Goal: Information Seeking & Learning: Learn about a topic

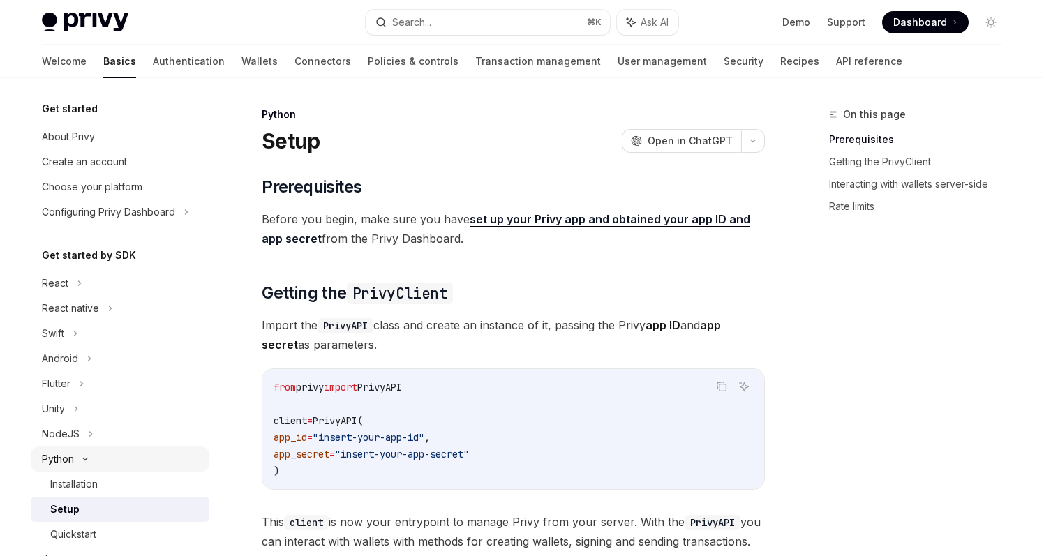
click at [69, 459] on div "Python" at bounding box center [58, 459] width 32 height 17
click at [70, 458] on div "Python" at bounding box center [58, 459] width 32 height 17
click at [72, 483] on div "Installation" at bounding box center [73, 484] width 47 height 17
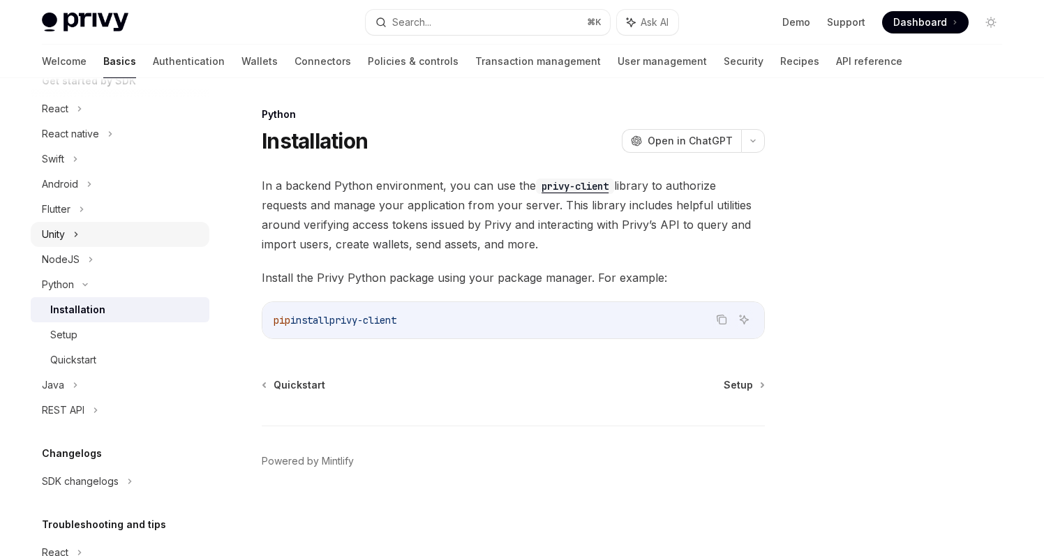
scroll to position [184, 0]
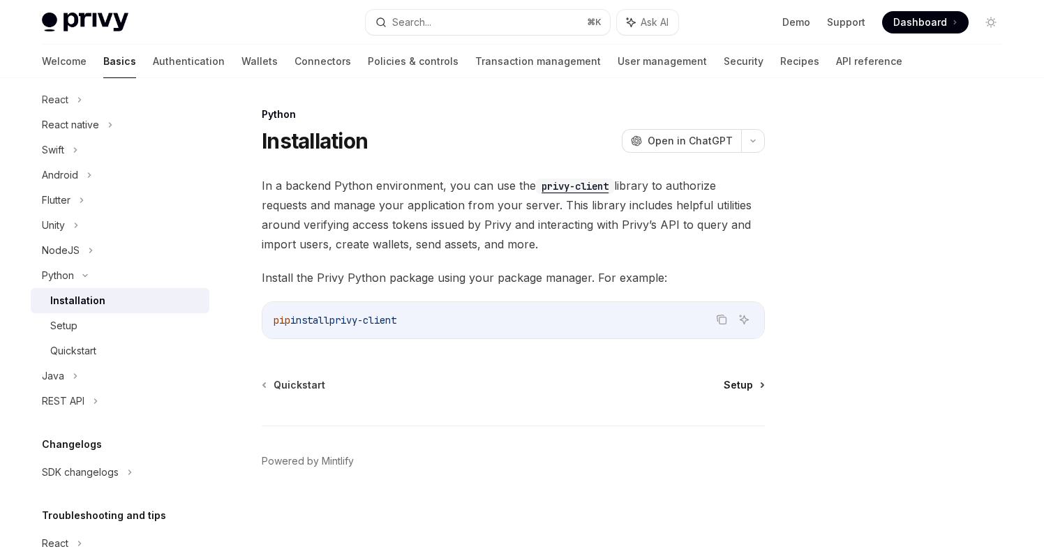
click at [748, 383] on span "Setup" at bounding box center [738, 385] width 29 height 14
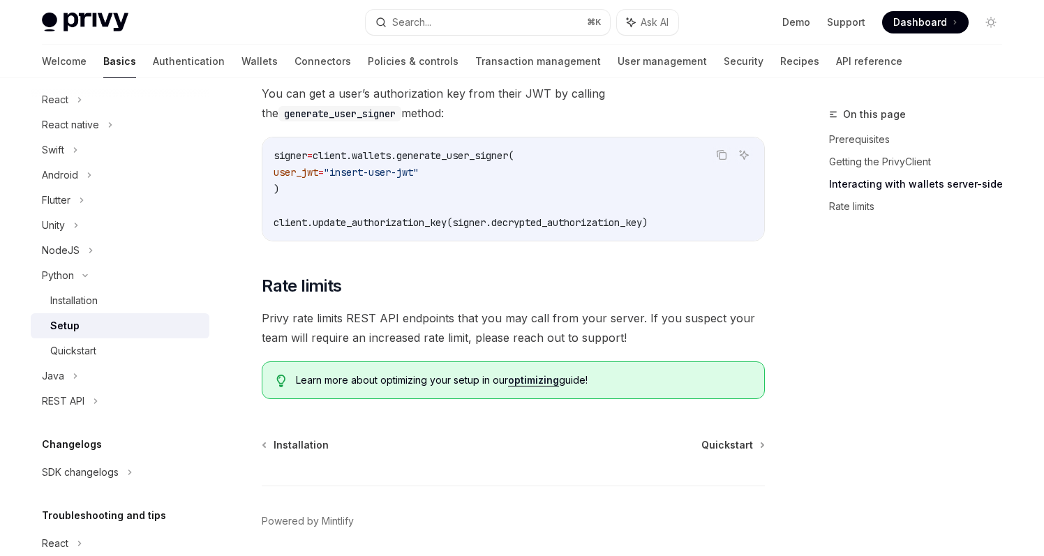
scroll to position [697, 0]
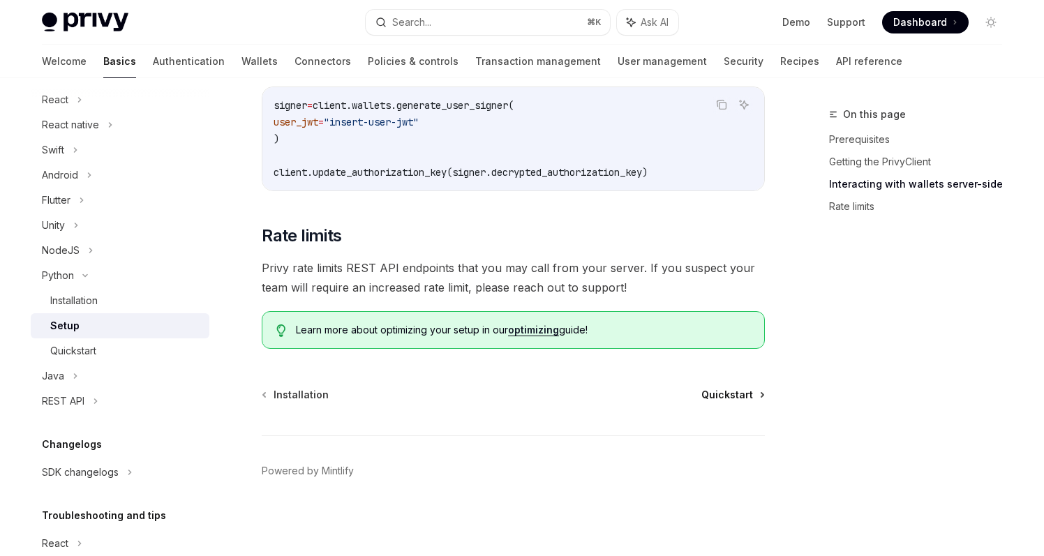
click at [748, 400] on span "Quickstart" at bounding box center [728, 395] width 52 height 14
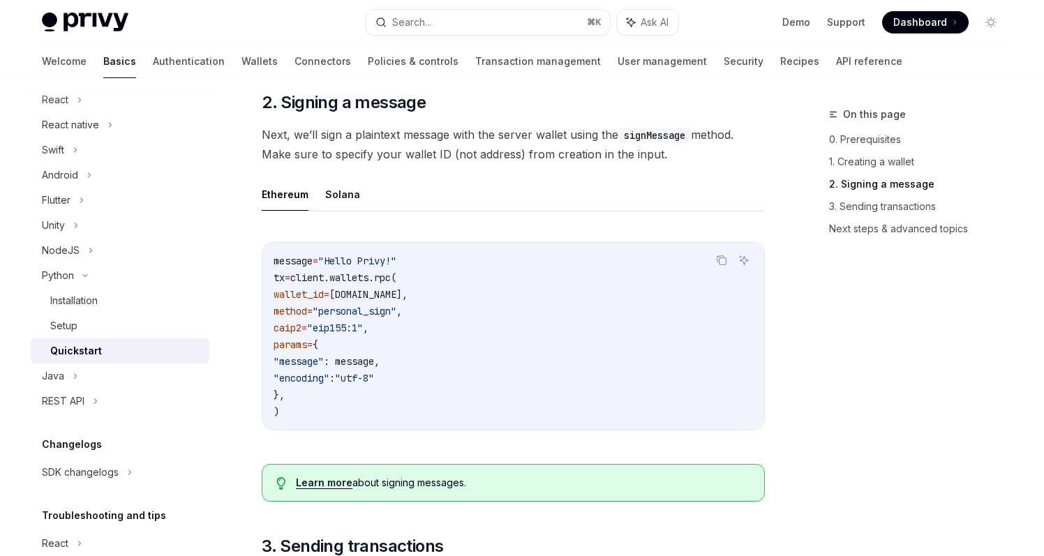
scroll to position [456, 0]
click at [332, 185] on button "Solana" at bounding box center [342, 193] width 35 height 33
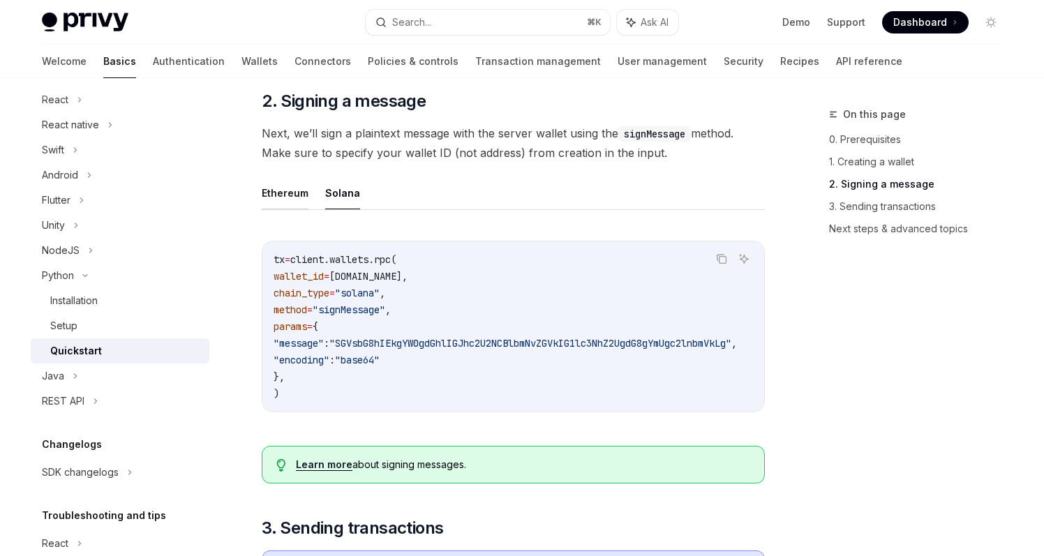
click at [285, 191] on button "Ethereum" at bounding box center [285, 193] width 47 height 33
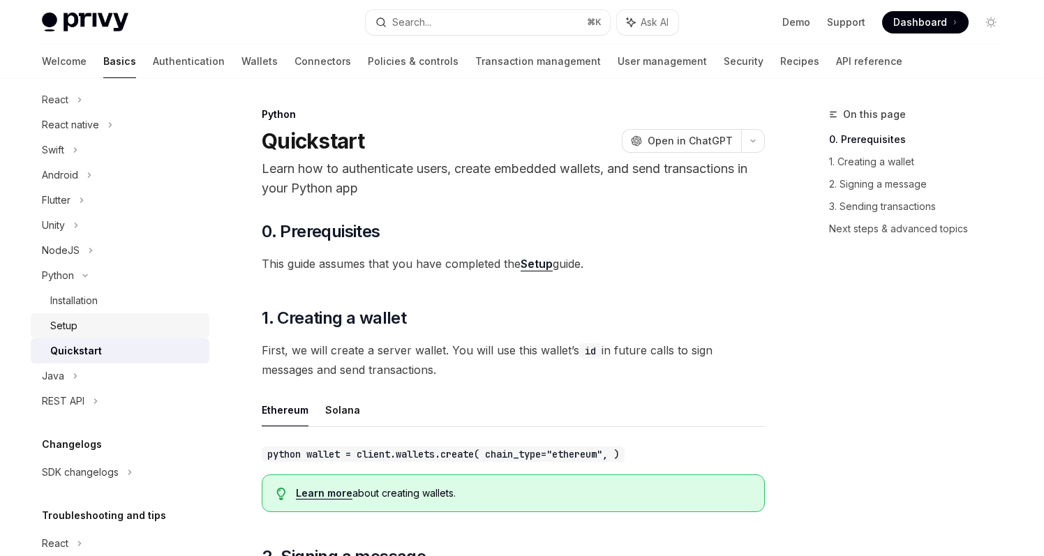
click at [145, 317] on link "Setup" at bounding box center [120, 325] width 179 height 25
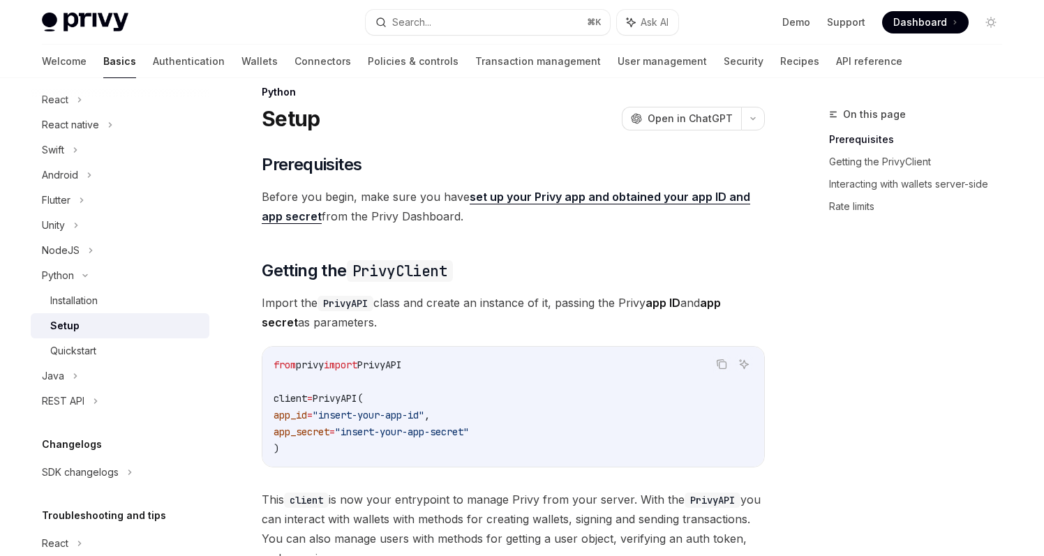
scroll to position [17, 0]
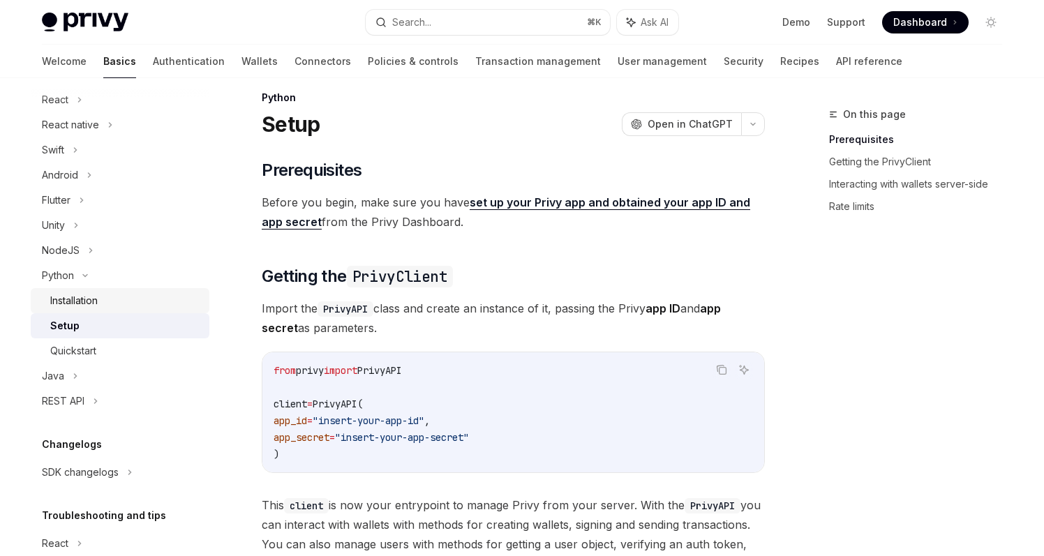
click at [133, 295] on div "Installation" at bounding box center [125, 301] width 151 height 17
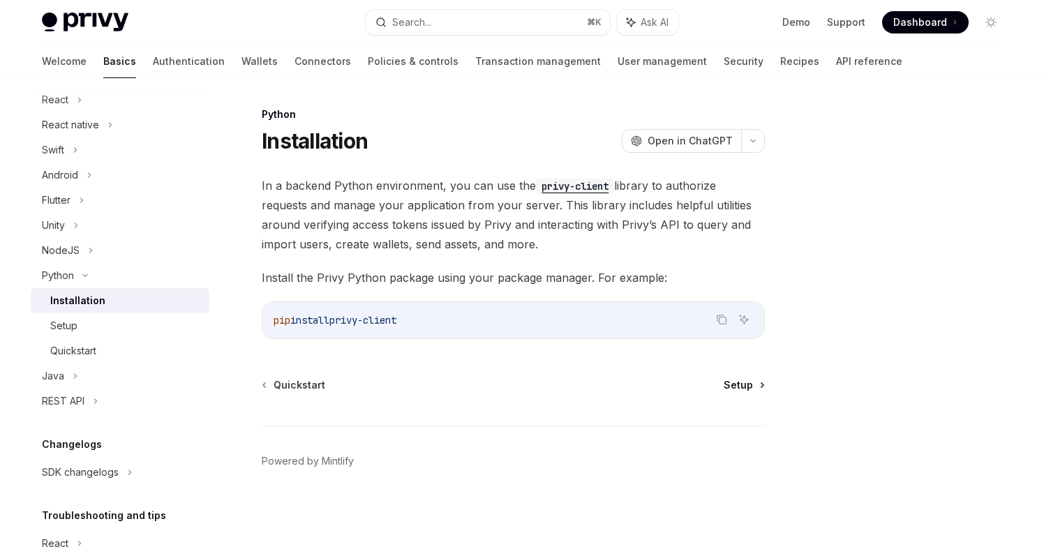
click at [742, 382] on span "Setup" at bounding box center [738, 385] width 29 height 14
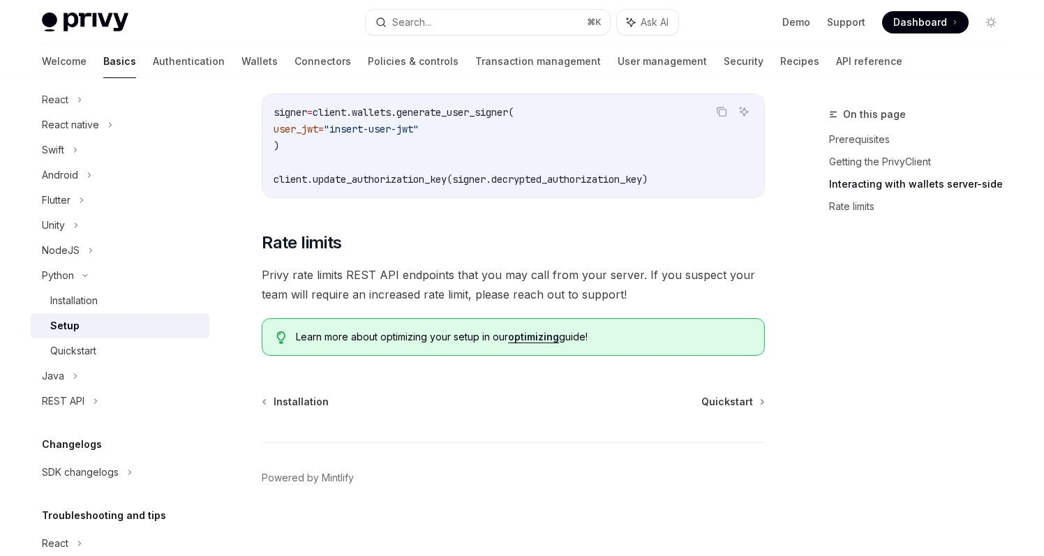
scroll to position [697, 0]
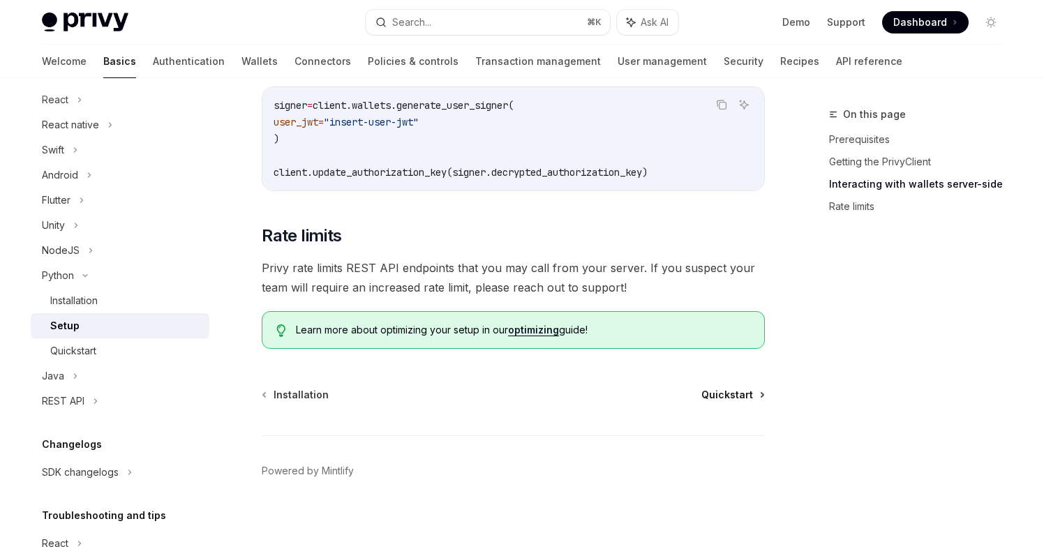
click at [732, 394] on span "Quickstart" at bounding box center [728, 395] width 52 height 14
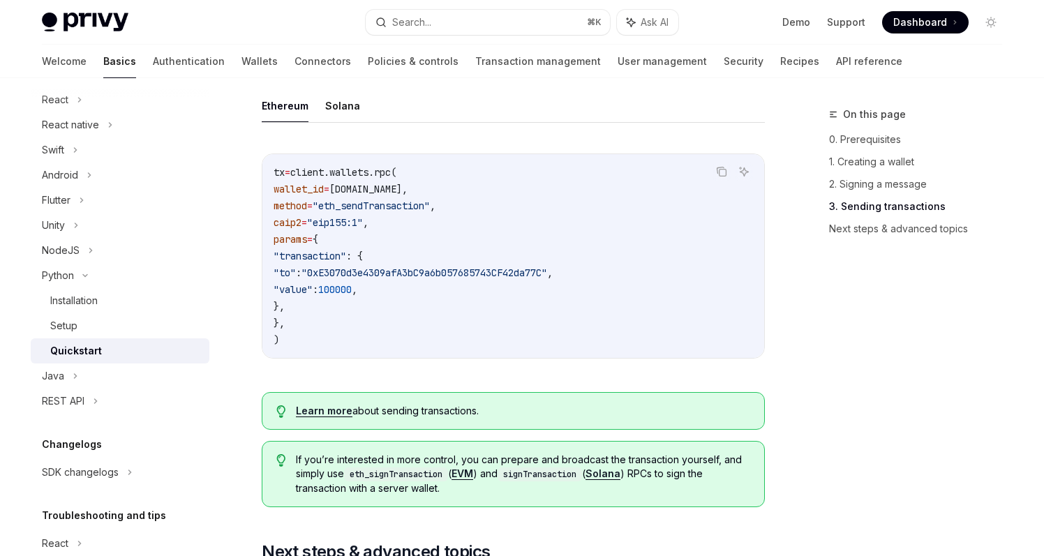
scroll to position [1194, 0]
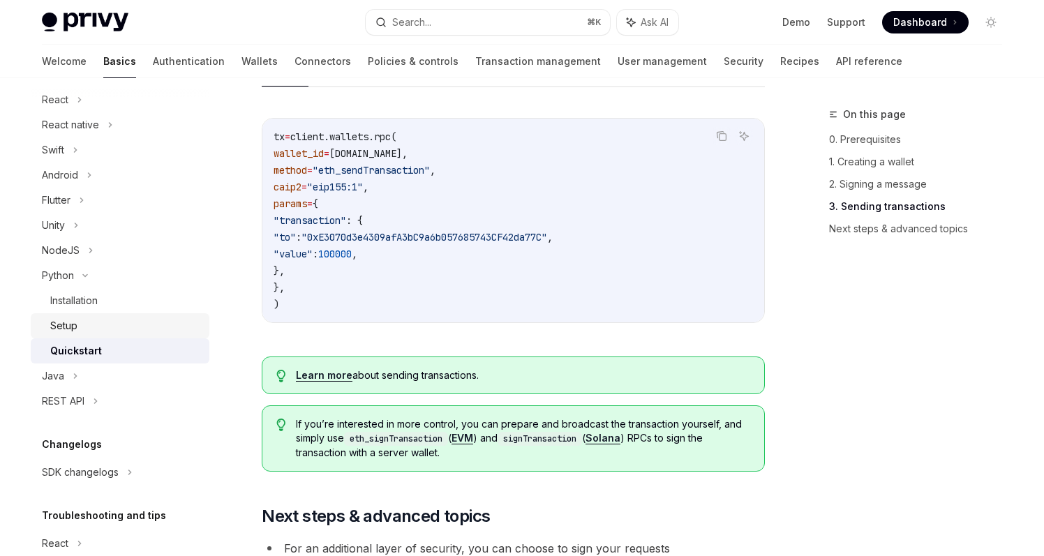
click at [101, 318] on div "Setup" at bounding box center [125, 326] width 151 height 17
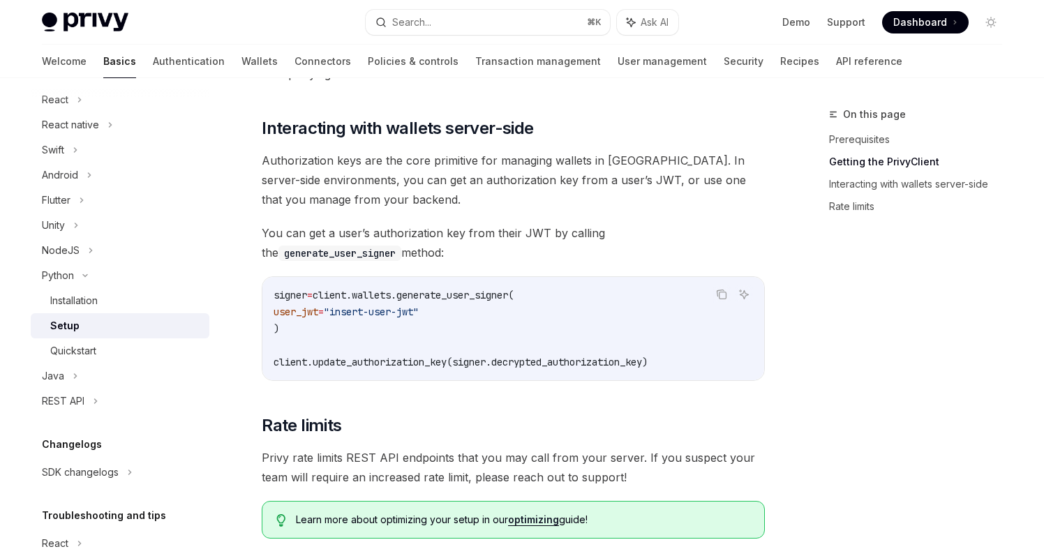
scroll to position [503, 0]
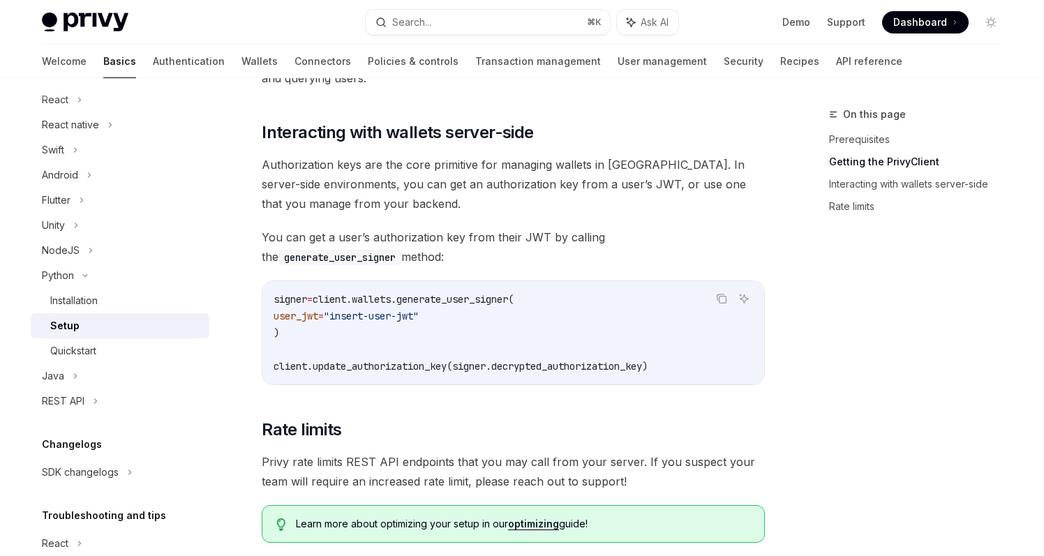
click at [683, 228] on span "You can get a user’s authorization key from their JWT by calling the generate_u…" at bounding box center [513, 247] width 503 height 39
click at [401, 250] on code "generate_user_signer" at bounding box center [340, 257] width 123 height 15
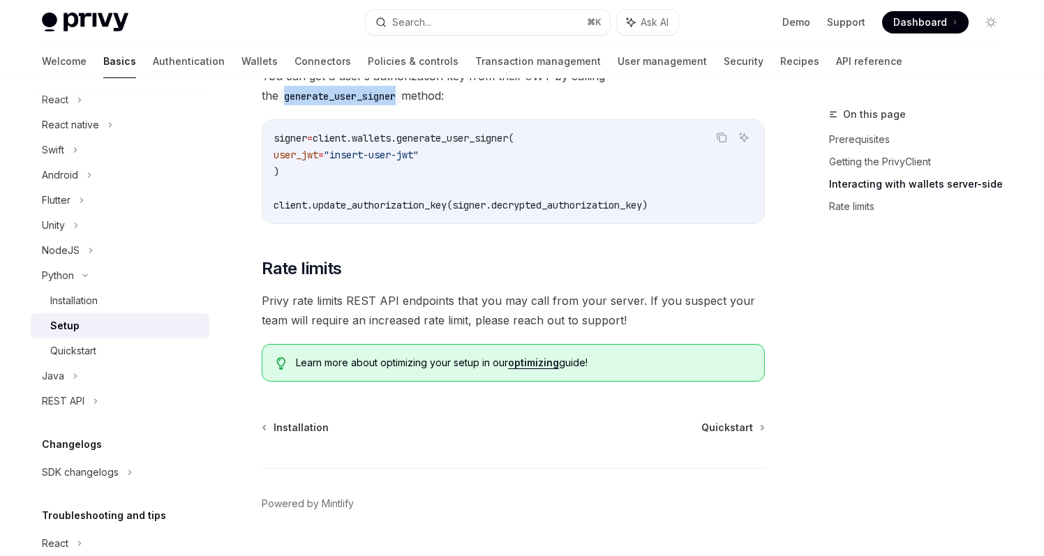
scroll to position [697, 0]
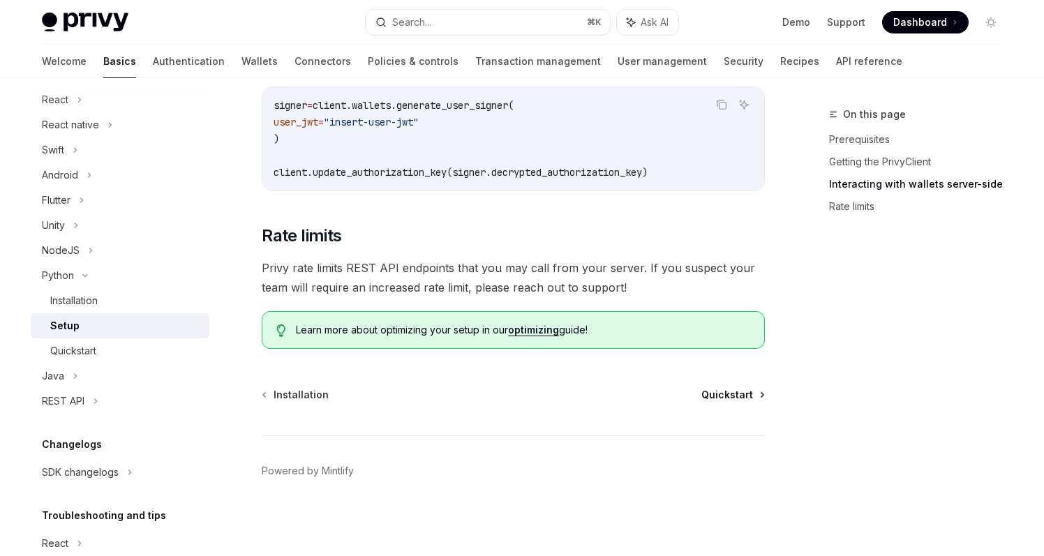
click at [720, 393] on span "Quickstart" at bounding box center [728, 395] width 52 height 14
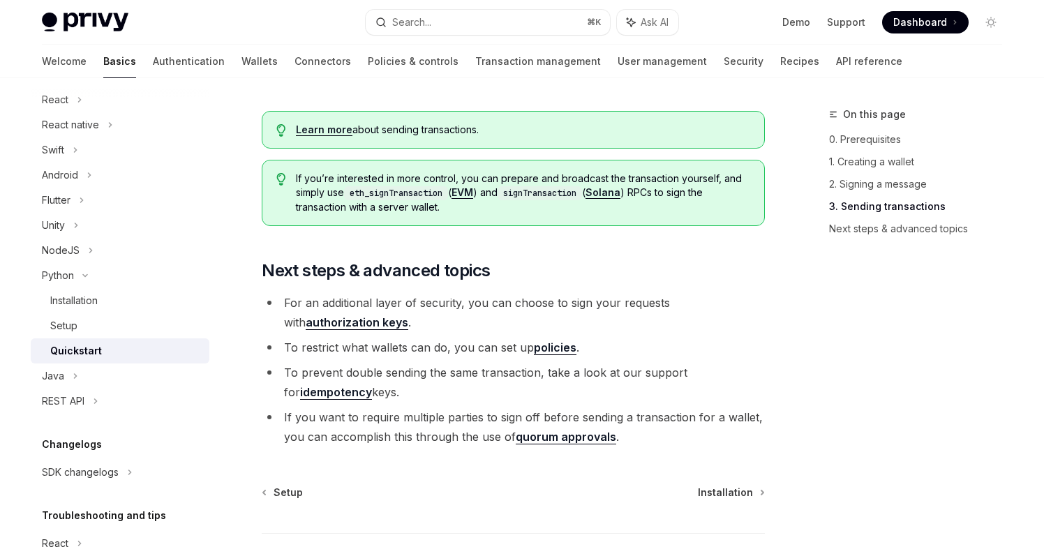
scroll to position [1537, 0]
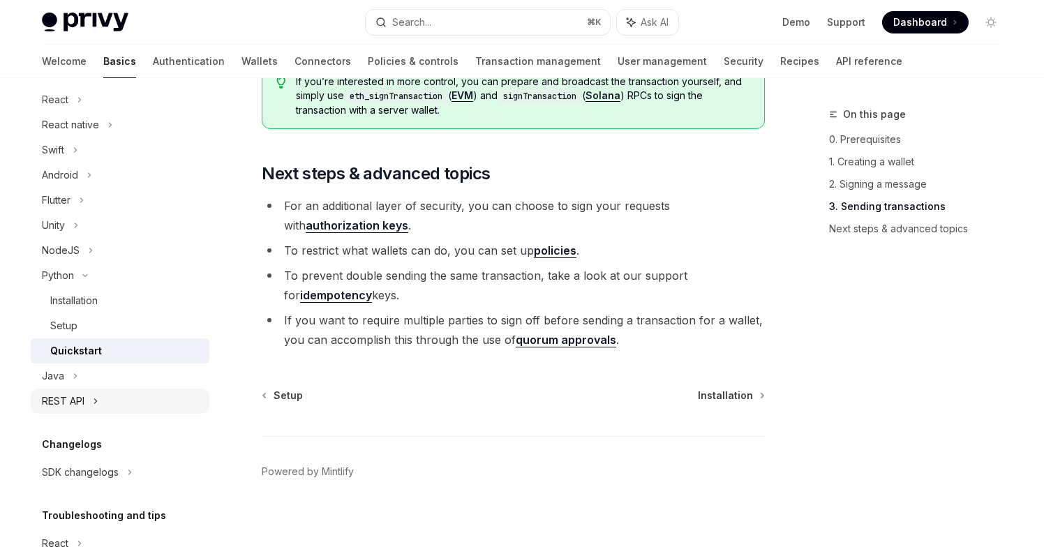
click at [81, 405] on div "REST API" at bounding box center [63, 401] width 43 height 17
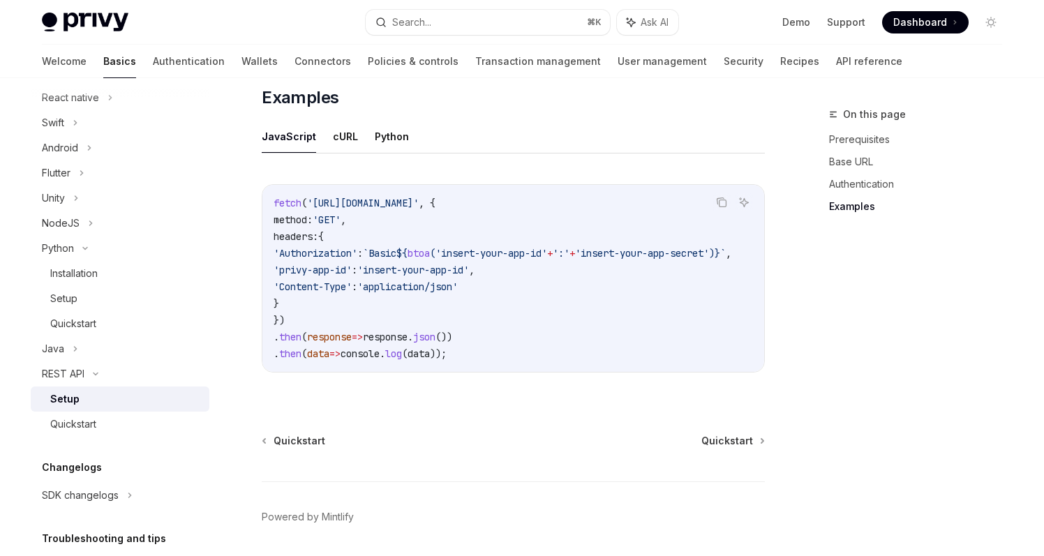
scroll to position [746, 0]
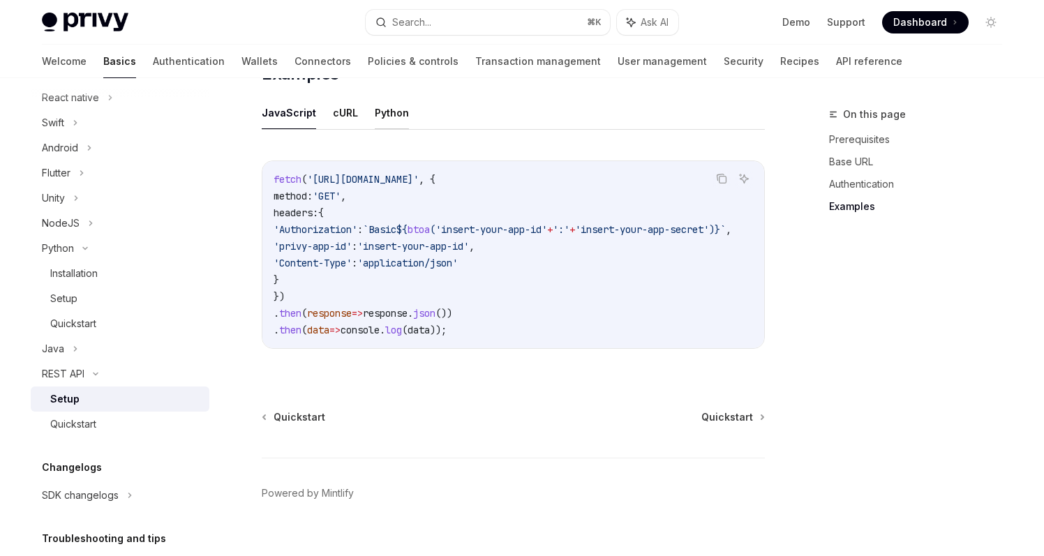
click at [385, 110] on button "Python" at bounding box center [392, 112] width 34 height 33
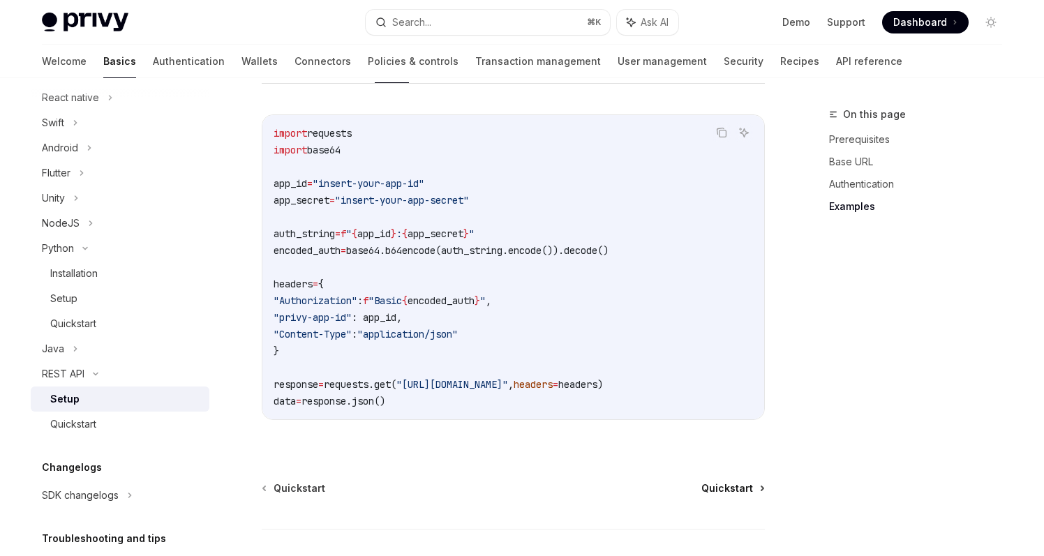
scroll to position [885, 0]
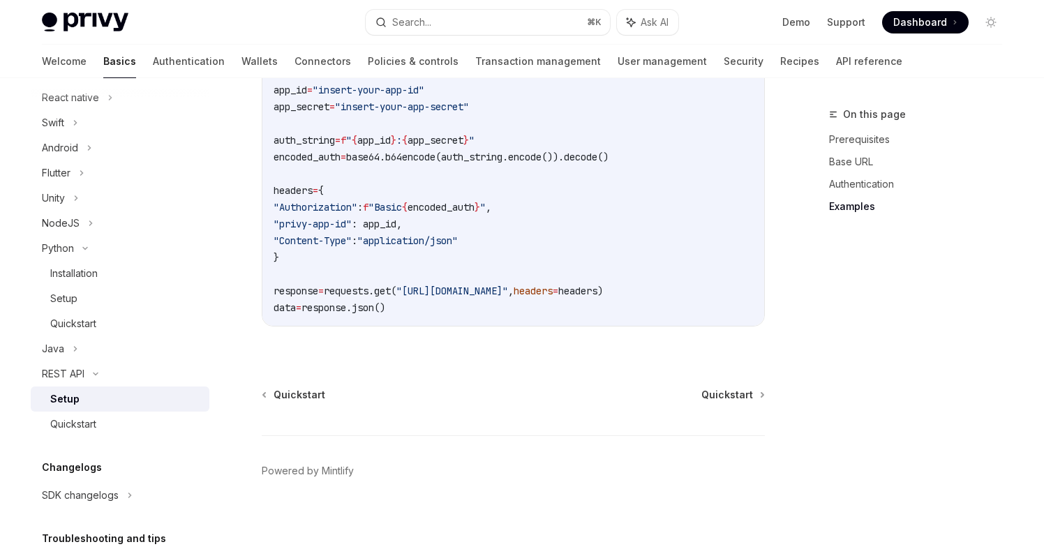
click at [730, 408] on div "Quickstart Quickstart Powered by Mintlify" at bounding box center [513, 472] width 503 height 168
click at [732, 393] on span "Quickstart" at bounding box center [728, 395] width 52 height 14
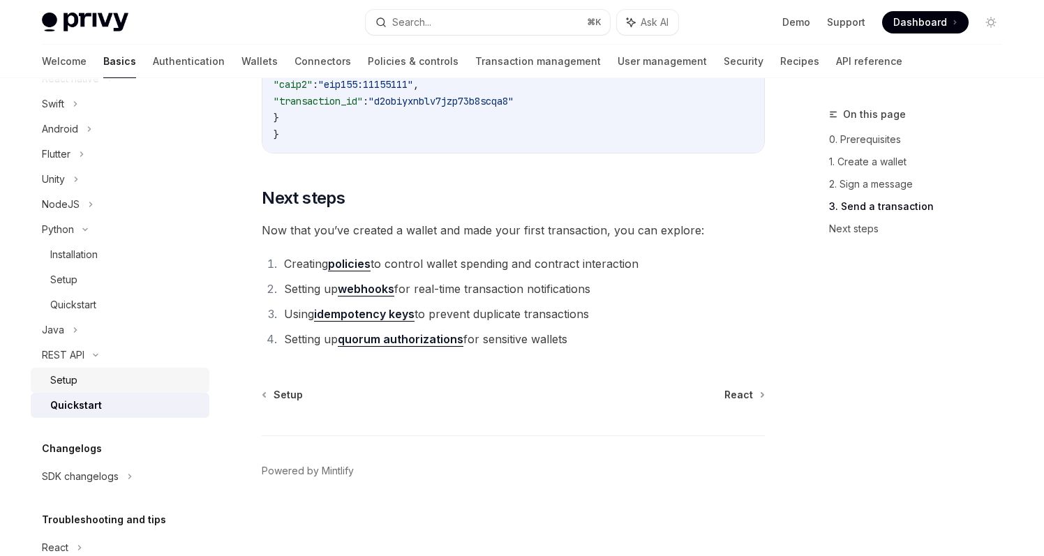
scroll to position [188, 0]
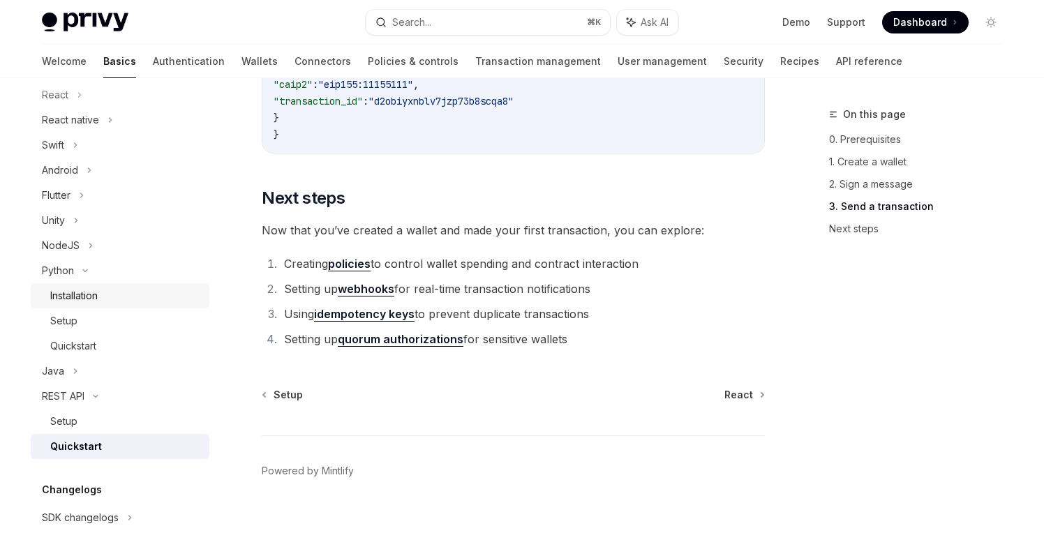
click at [73, 284] on link "Installation" at bounding box center [120, 295] width 179 height 25
type textarea "*"
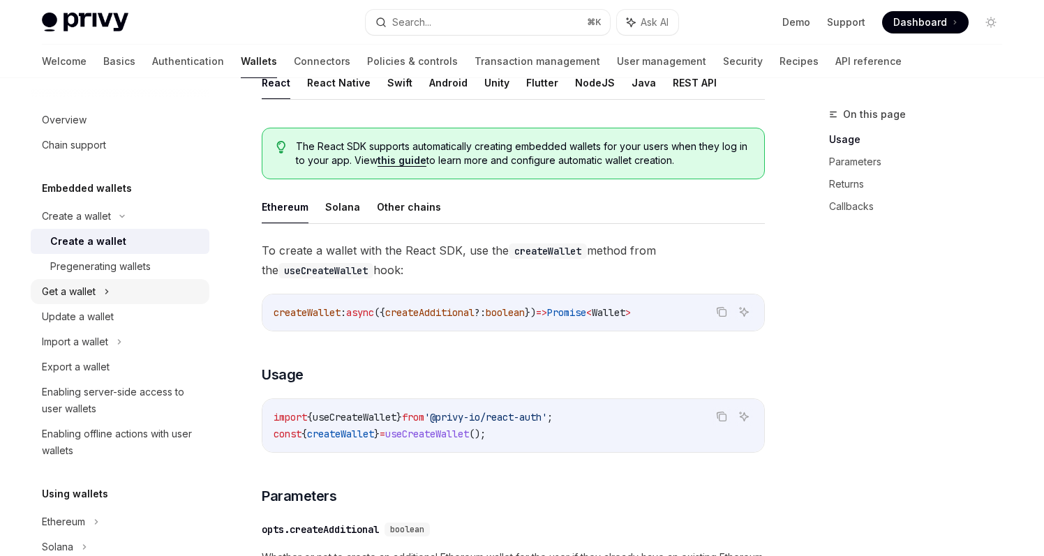
click at [114, 295] on div "Get a wallet" at bounding box center [120, 291] width 179 height 25
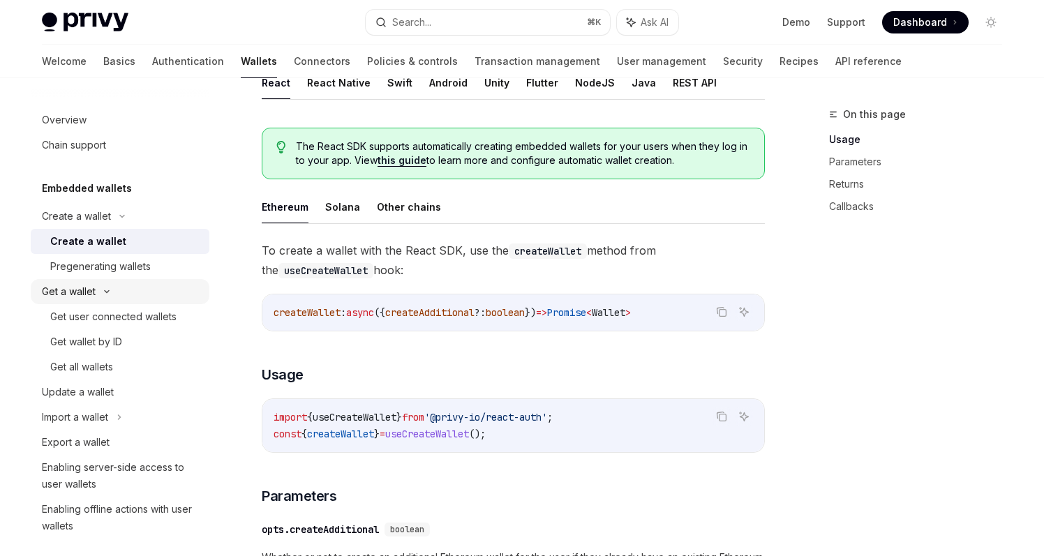
type textarea "*"
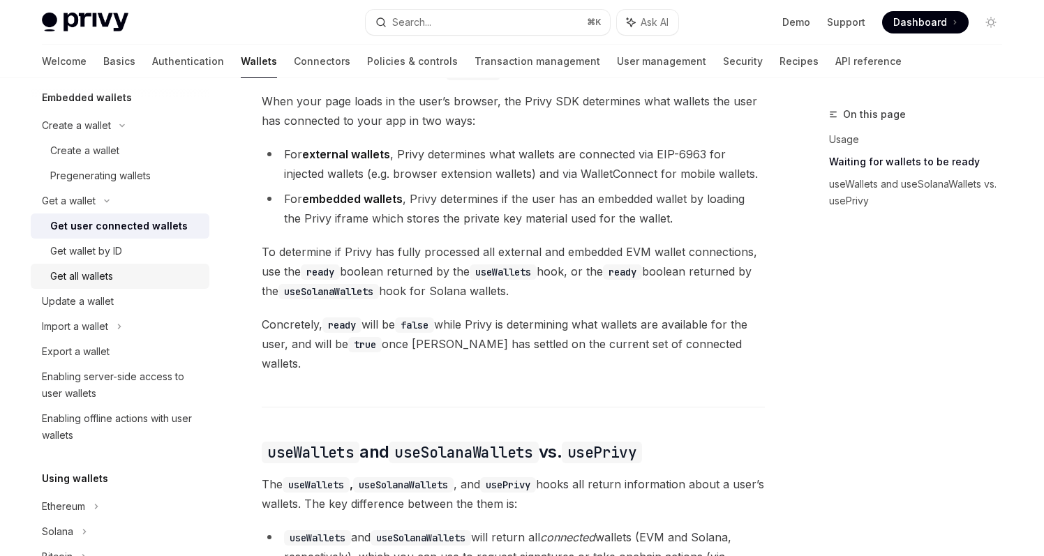
scroll to position [92, 0]
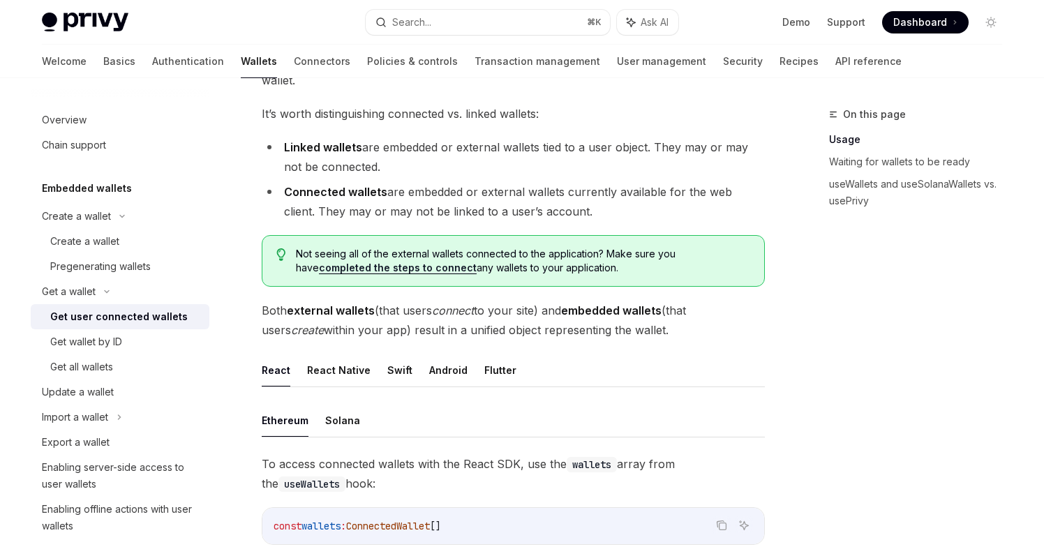
scroll to position [140, 0]
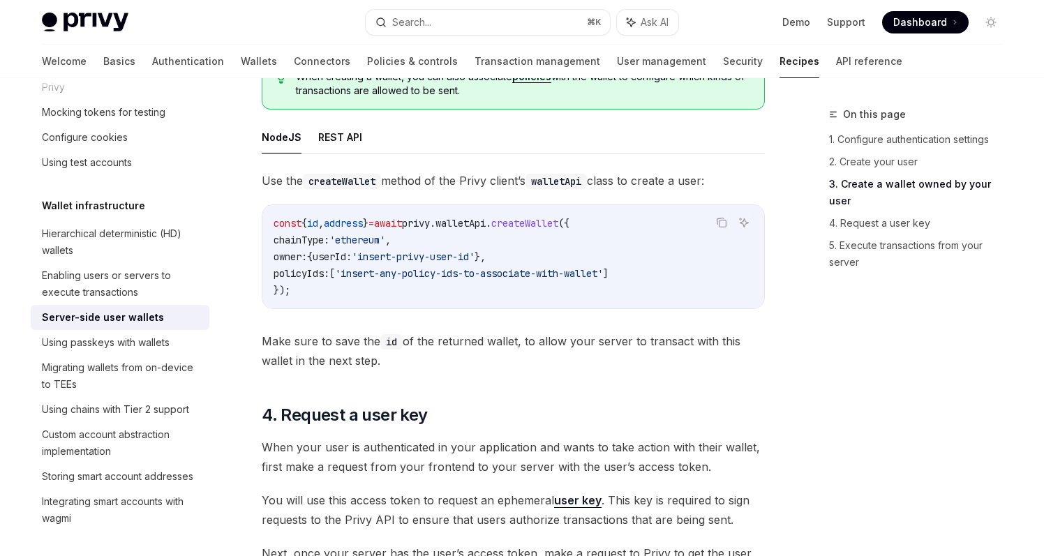
scroll to position [1779, 0]
click at [351, 143] on button "REST API" at bounding box center [340, 136] width 44 height 33
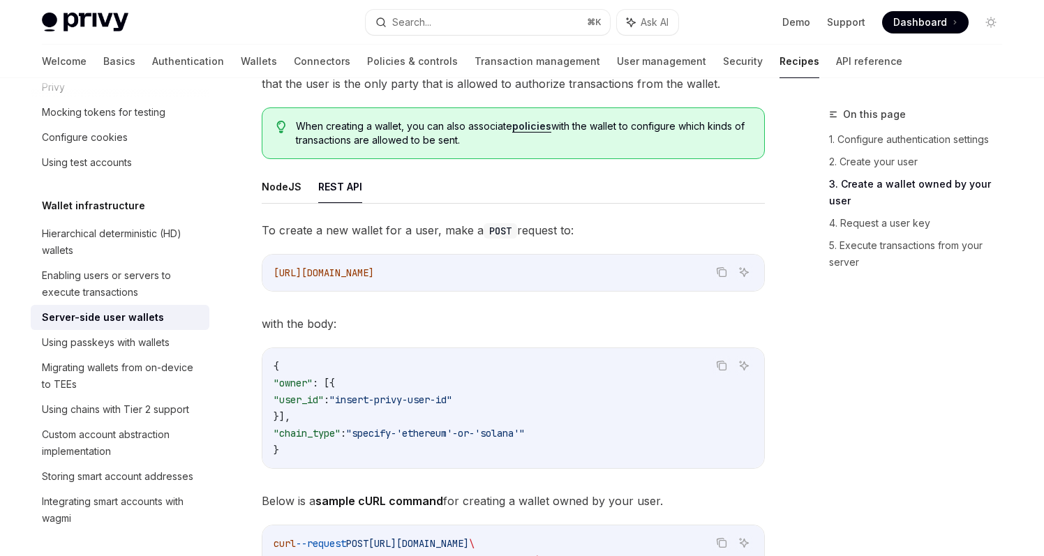
scroll to position [1690, 0]
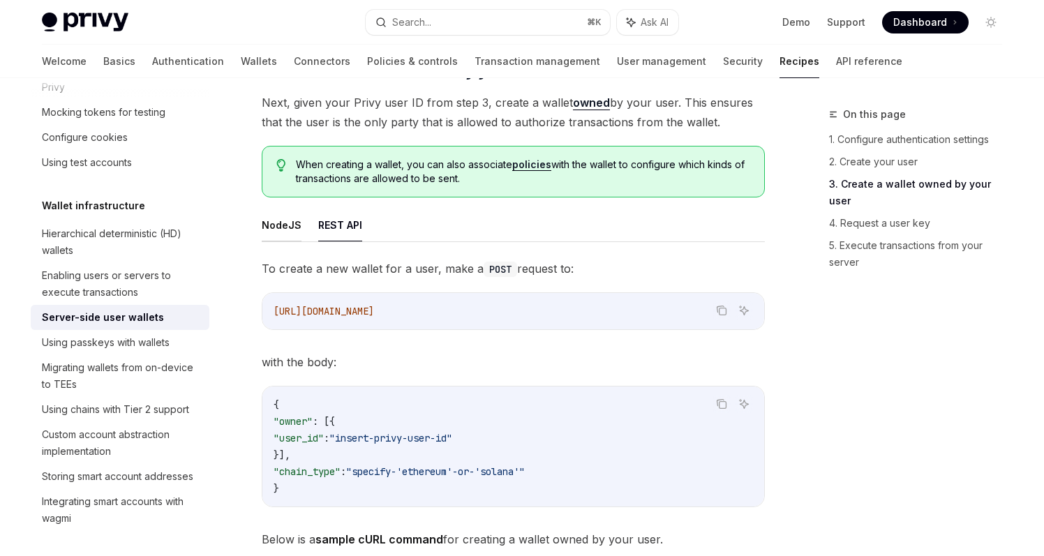
click at [287, 215] on button "NodeJS" at bounding box center [282, 225] width 40 height 33
type textarea "*"
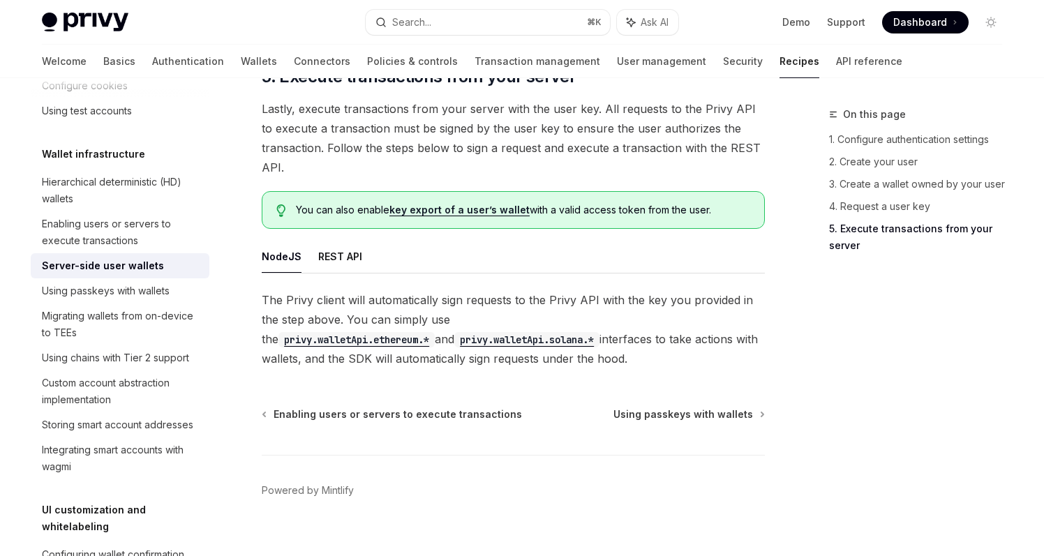
scroll to position [74, 0]
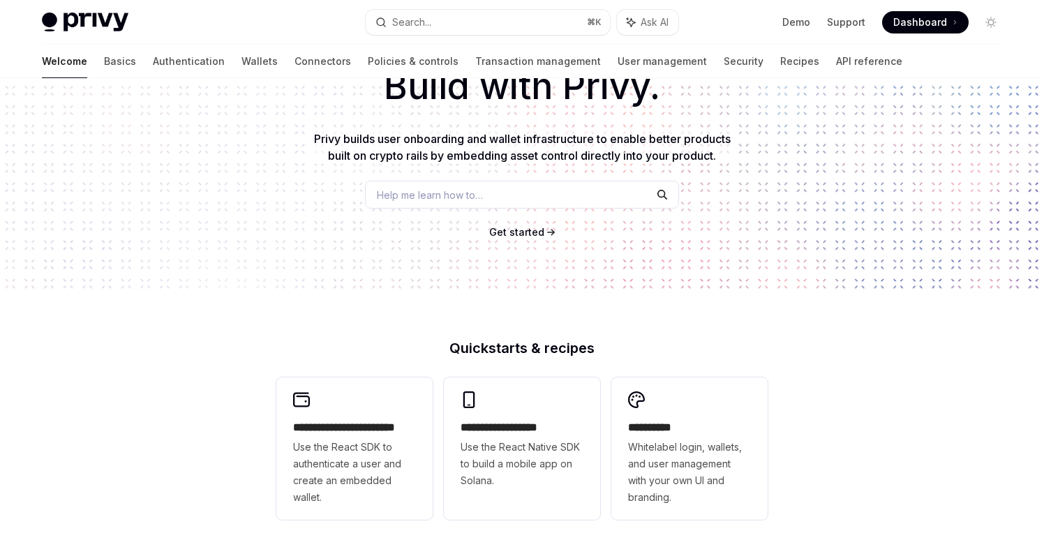
scroll to position [104, 0]
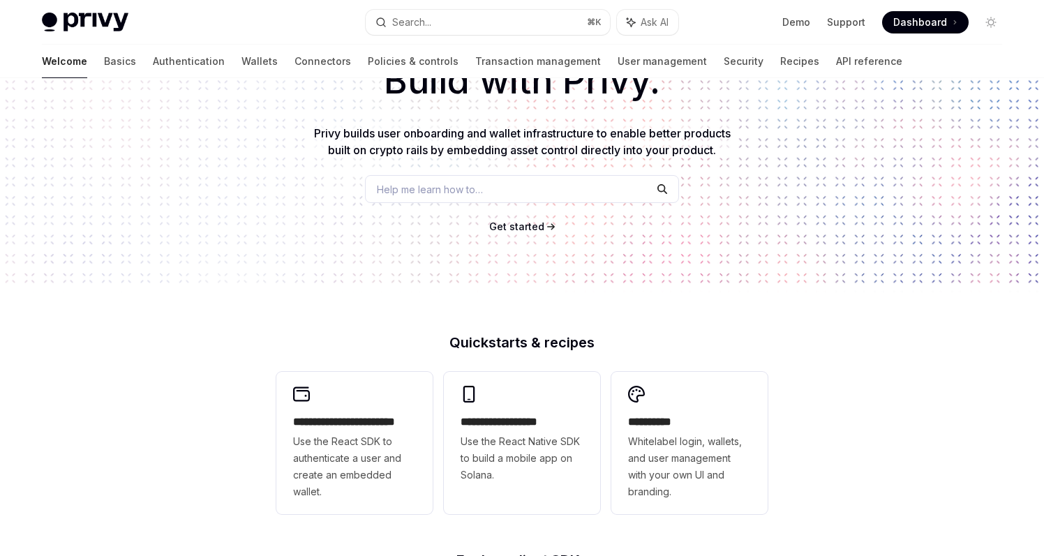
click at [563, 181] on div "Help me learn how to…" at bounding box center [522, 189] width 314 height 28
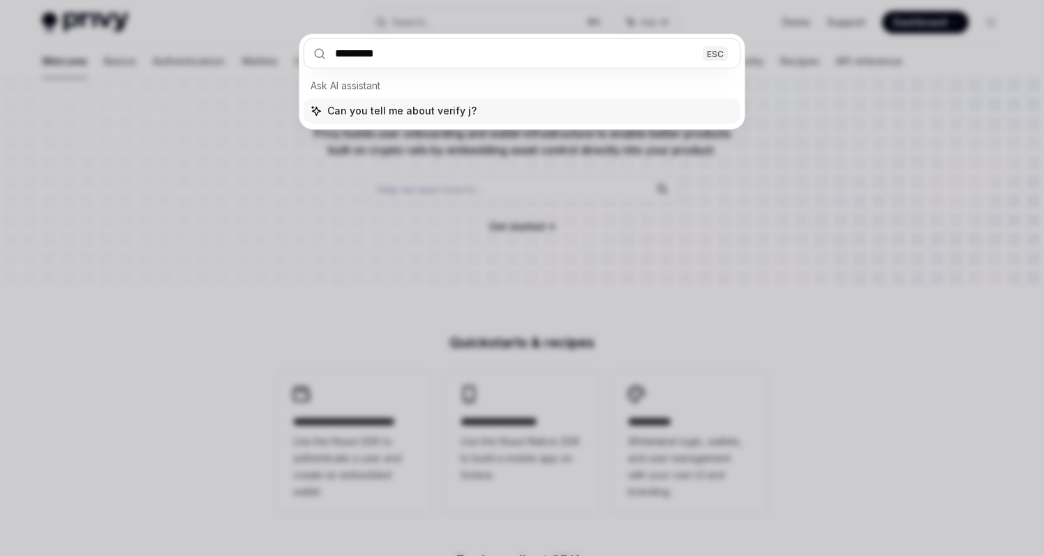
type input "**********"
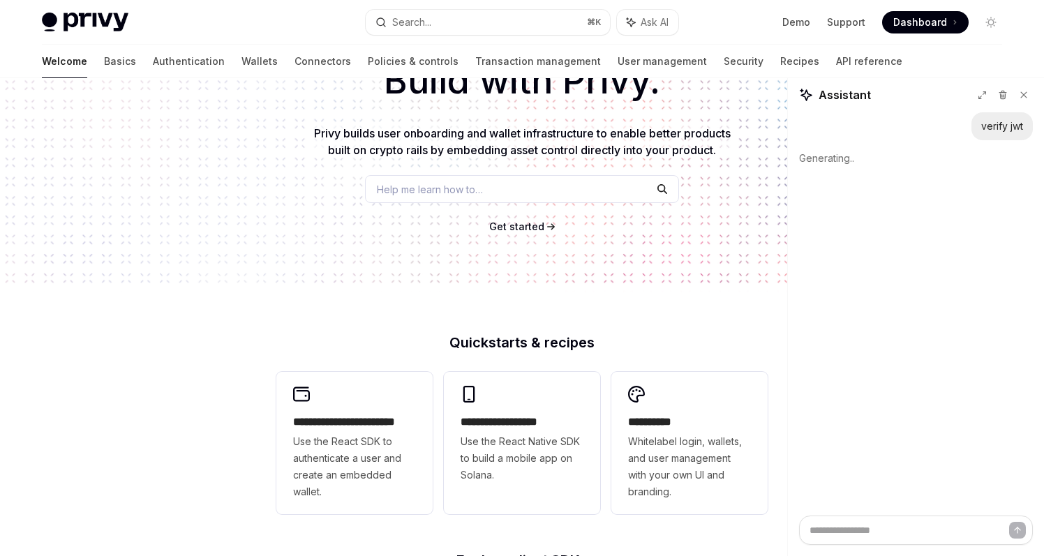
click at [540, 193] on div "Help me learn how to…" at bounding box center [522, 189] width 314 height 28
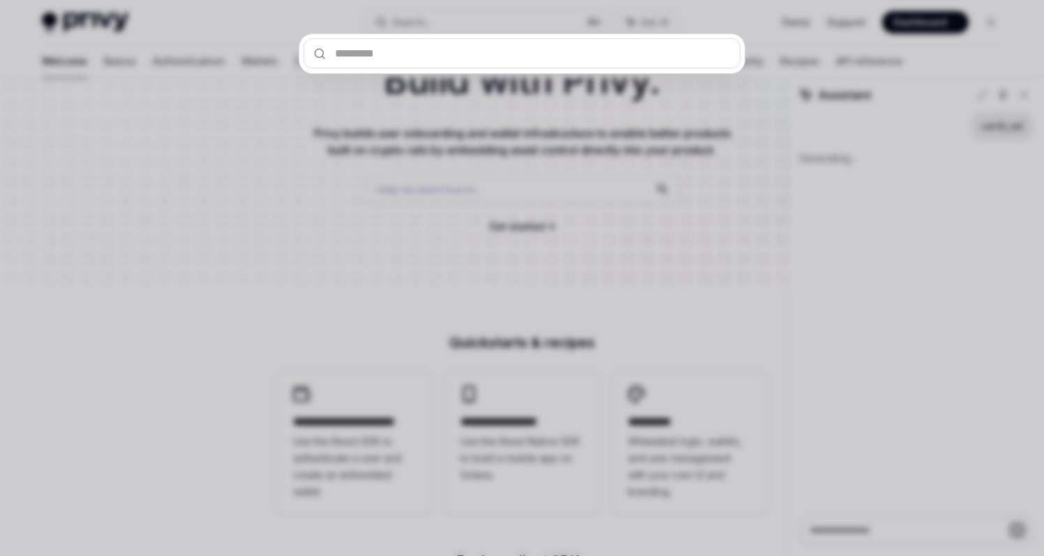
type textarea "*"
type input "*"
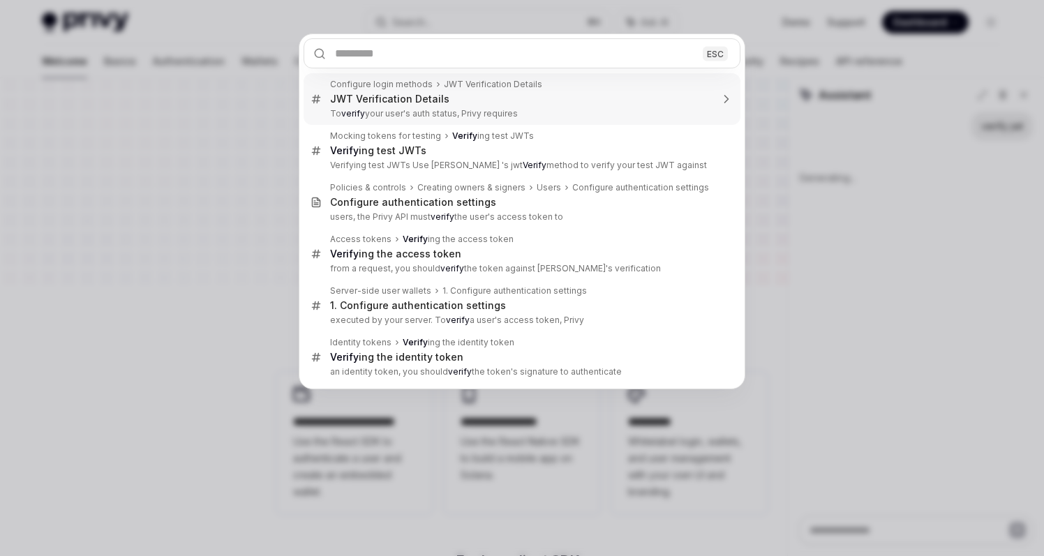
type textarea "*"
type input "*"
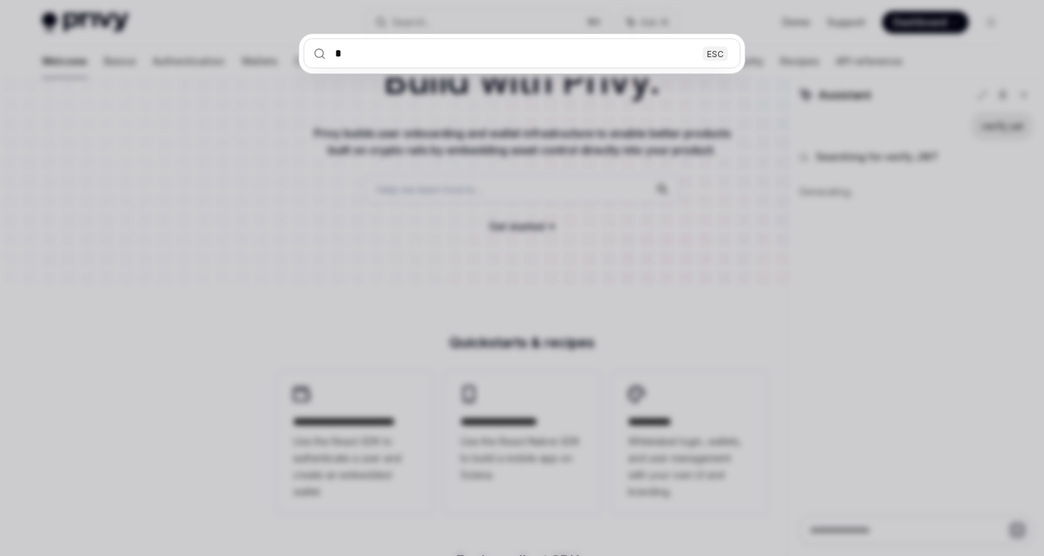
type textarea "*"
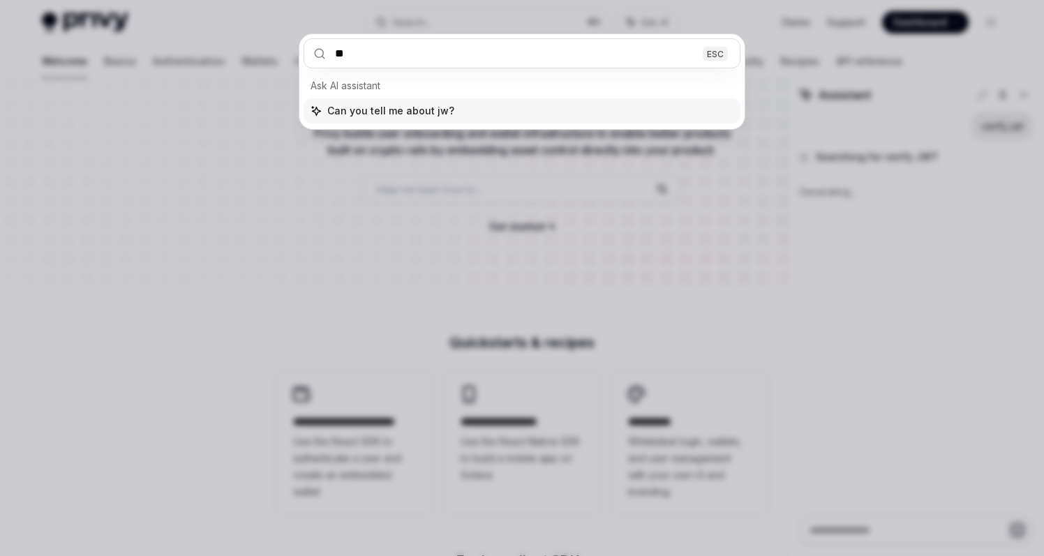
type input "***"
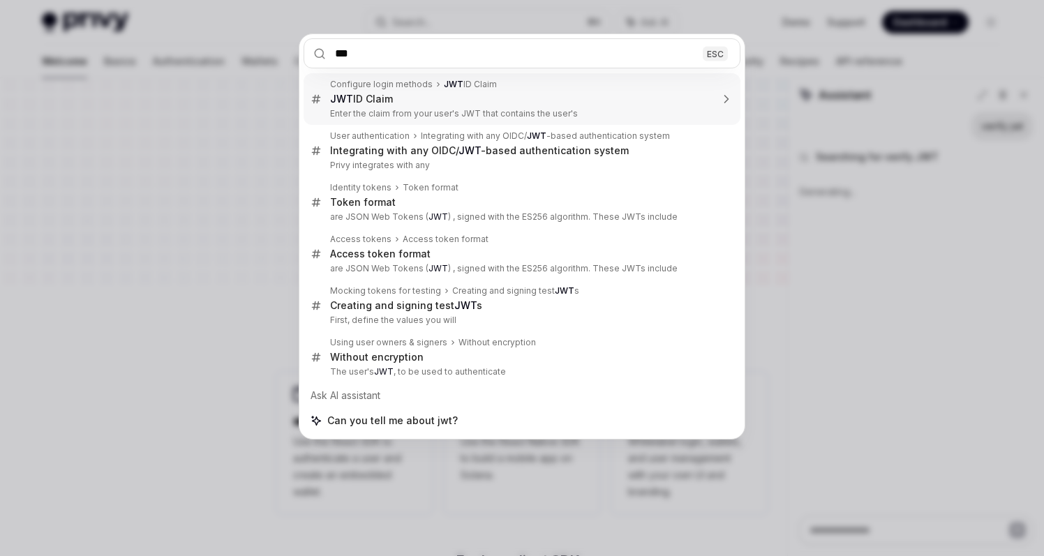
type textarea "*"
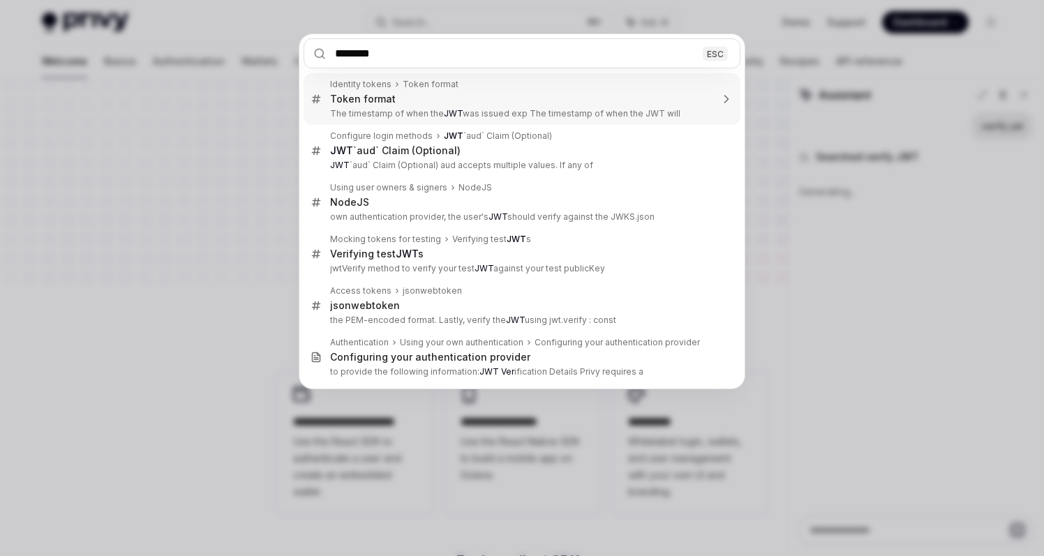
type input "*********"
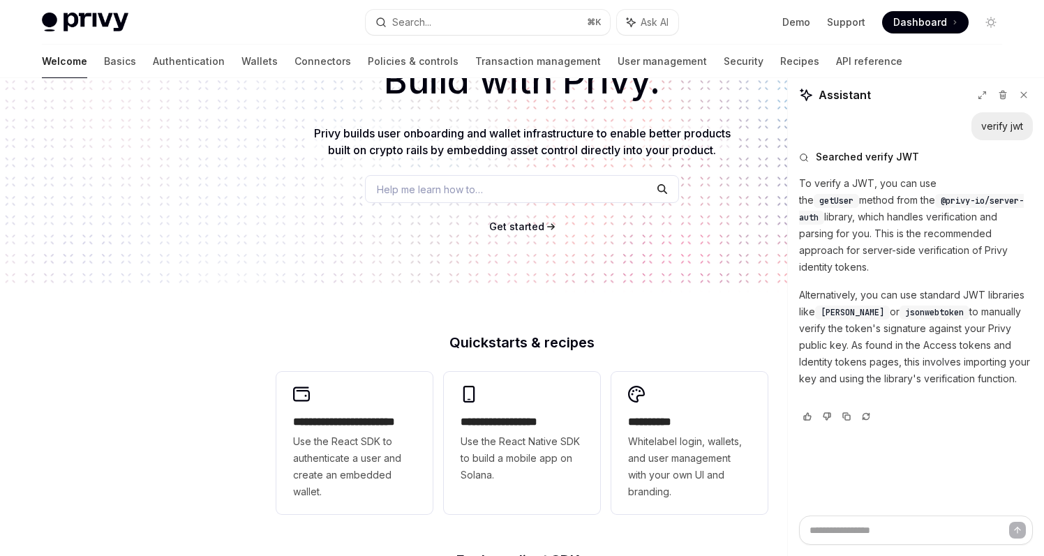
scroll to position [78, 0]
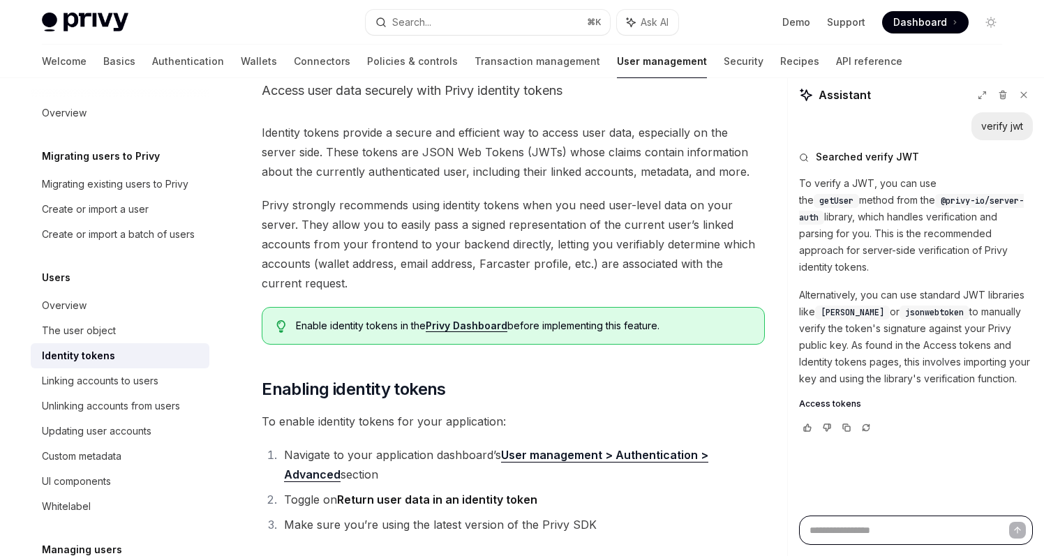
drag, startPoint x: 554, startPoint y: 218, endPoint x: 623, endPoint y: 175, distance: 81.5
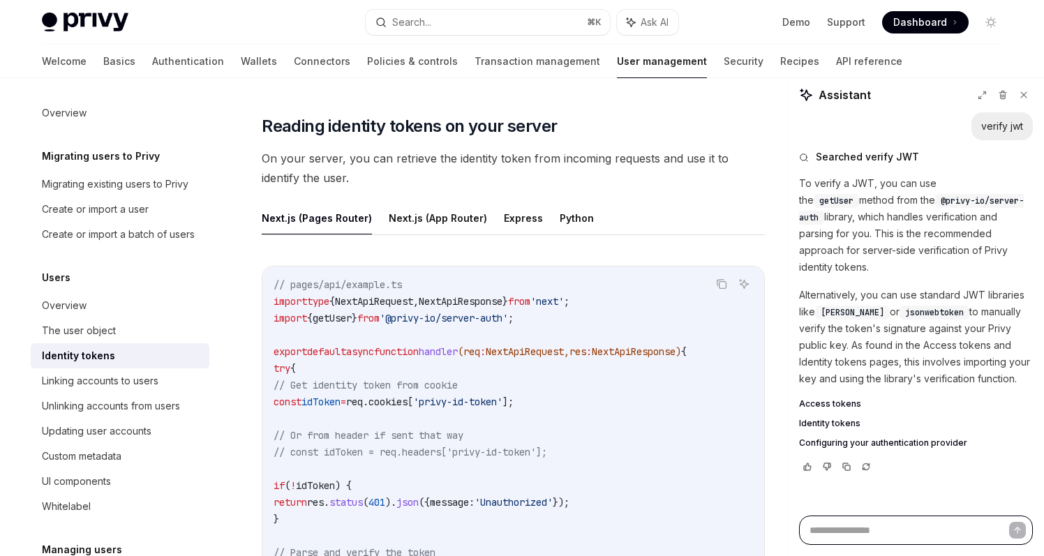
scroll to position [1789, 0]
click at [570, 214] on button "Python" at bounding box center [577, 217] width 34 height 33
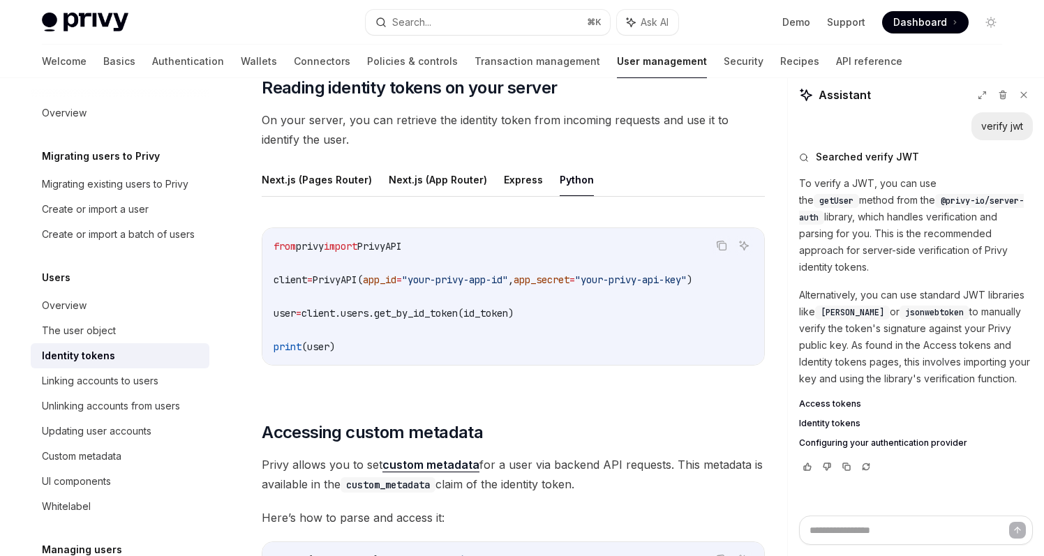
scroll to position [1850, 0]
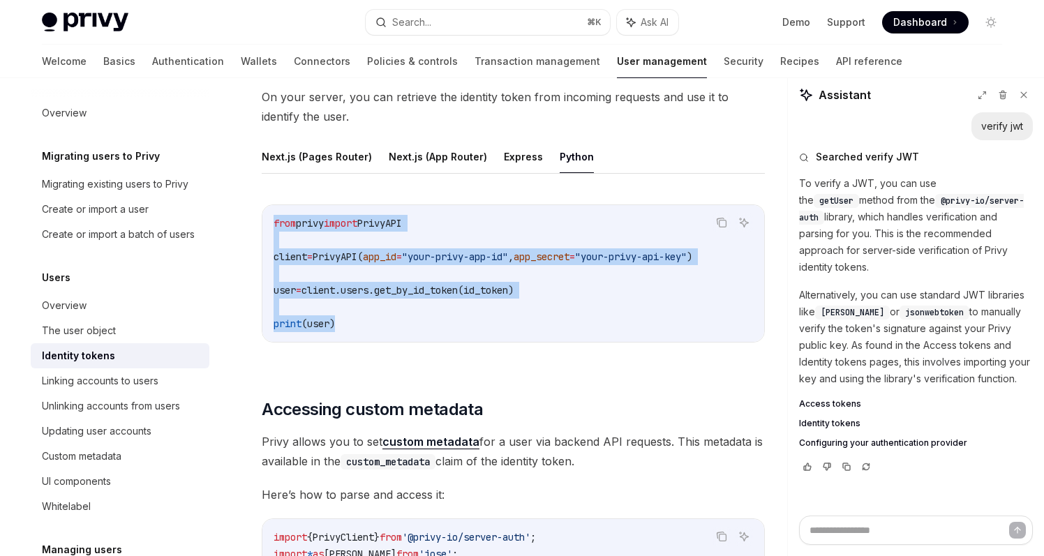
drag, startPoint x: 355, startPoint y: 320, endPoint x: 265, endPoint y: 208, distance: 143.0
click at [265, 208] on div "from privy import PrivyAPI client = PrivyAPI( app_id = "your-privy-app-id" , ap…" at bounding box center [513, 273] width 502 height 137
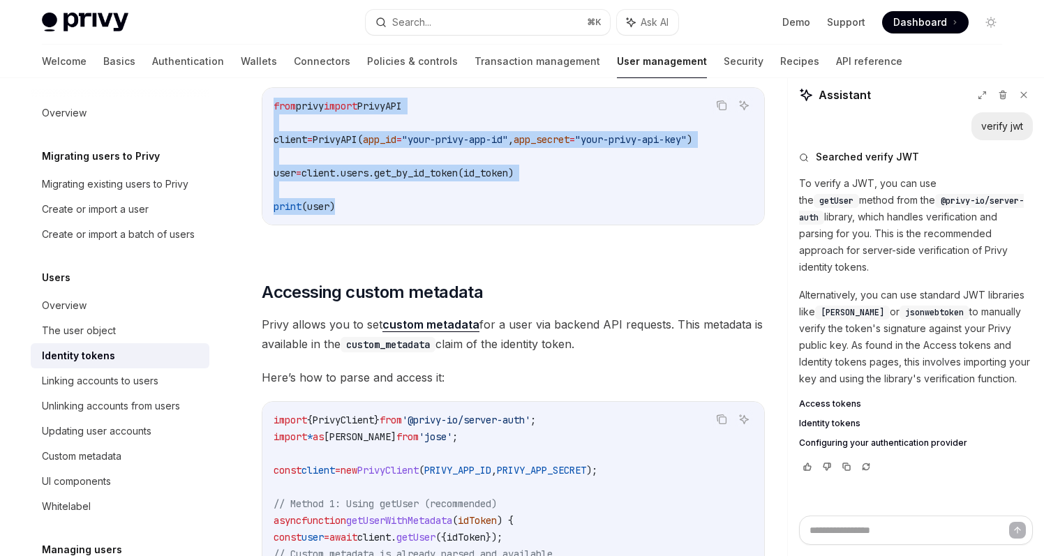
copy code "from privy import PrivyAPI client = PrivyAPI( app_id = "your-privy-app-id" , ap…"
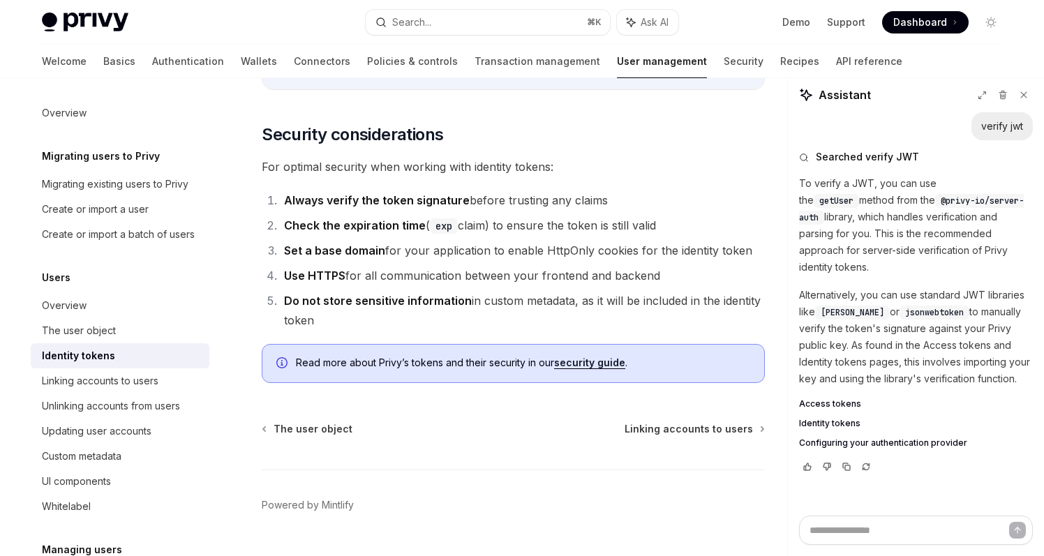
scroll to position [4214, 0]
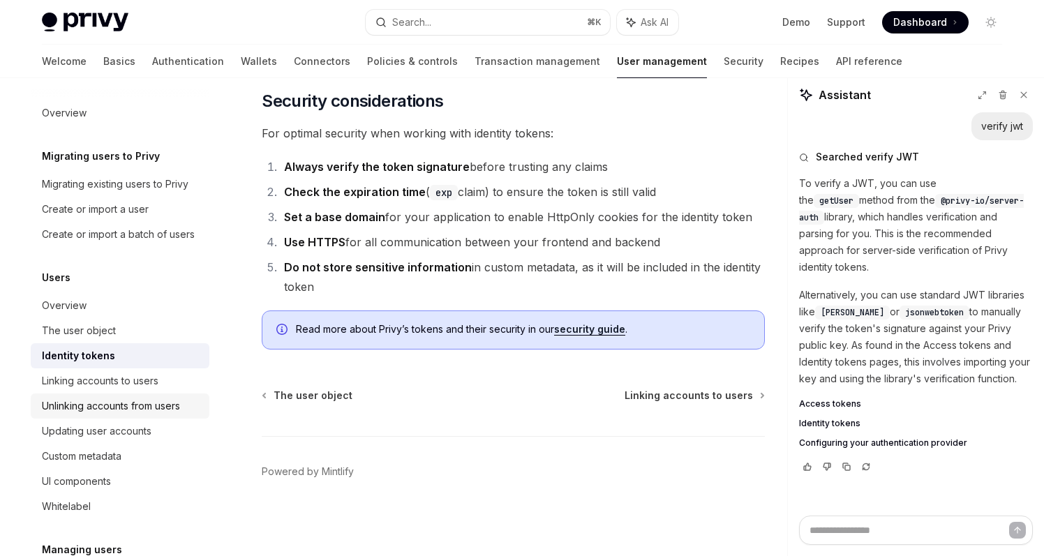
click at [127, 416] on link "Unlinking accounts from users" at bounding box center [120, 406] width 179 height 25
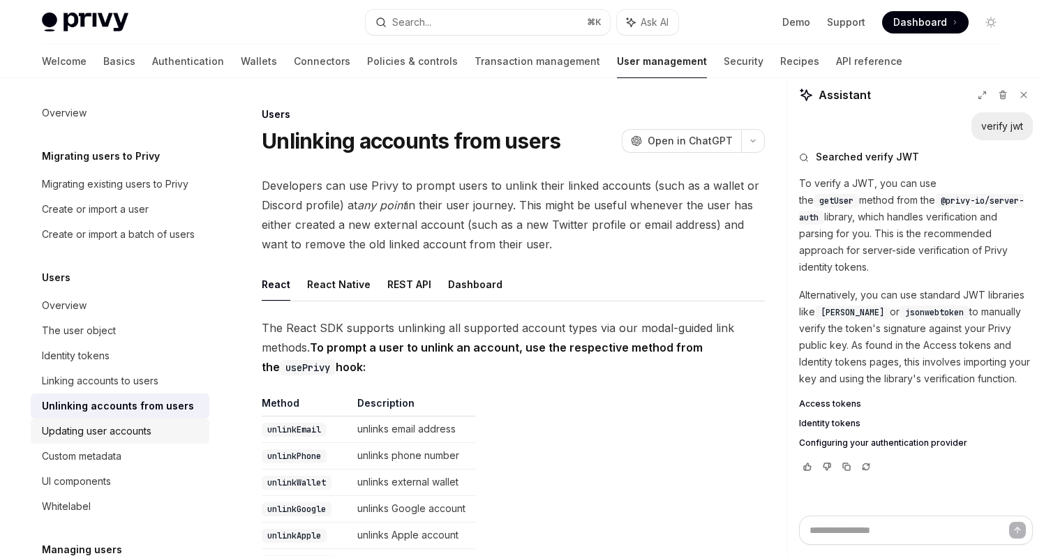
click at [127, 424] on div "Updating user accounts" at bounding box center [97, 431] width 110 height 17
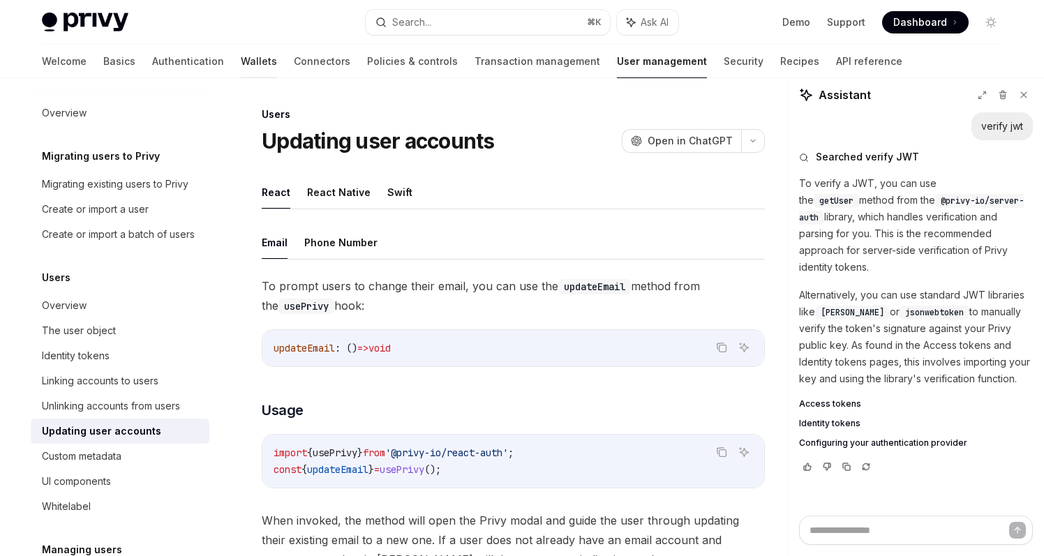
click at [241, 61] on link "Wallets" at bounding box center [259, 62] width 36 height 34
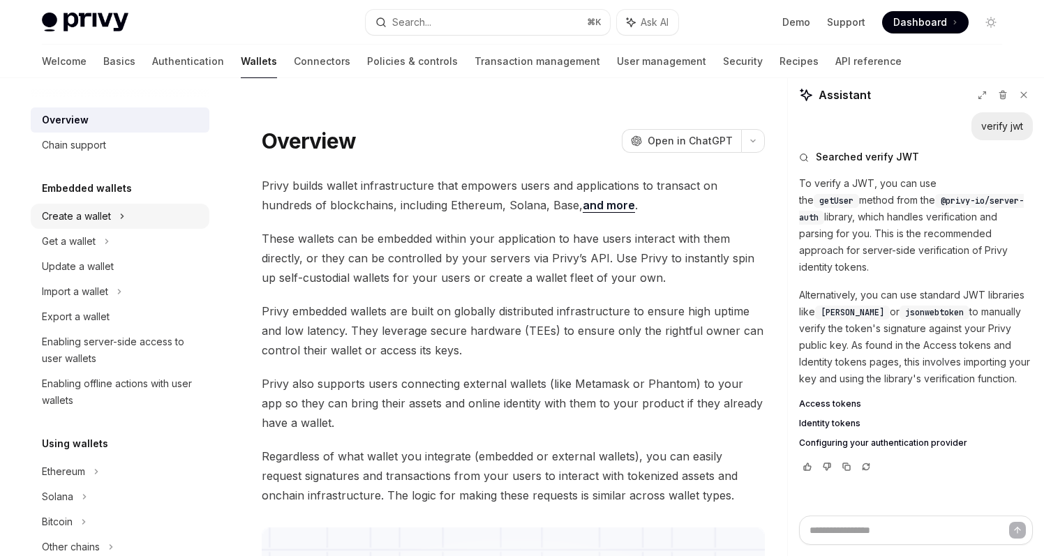
click at [101, 219] on div "Create a wallet" at bounding box center [76, 216] width 69 height 17
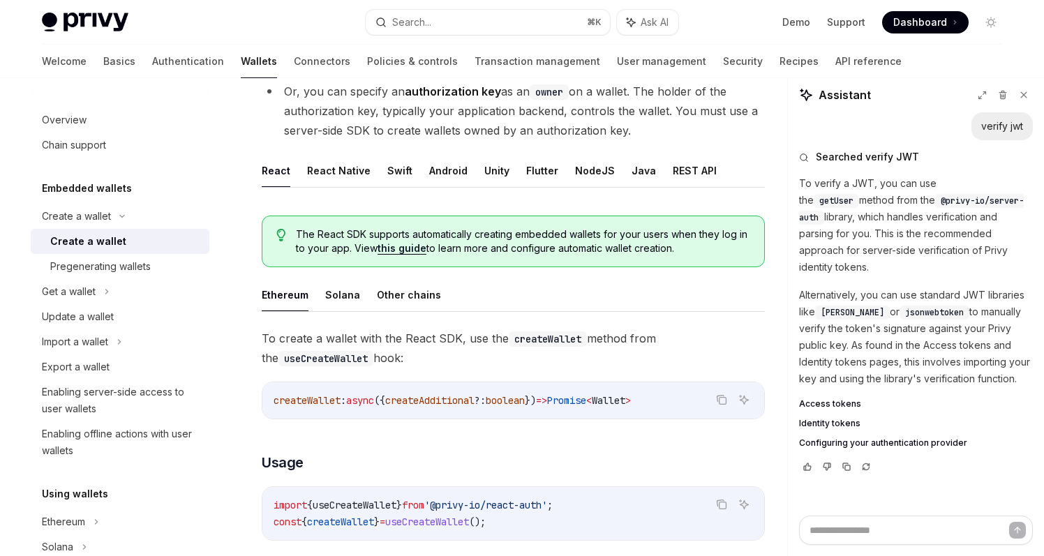
scroll to position [251, 0]
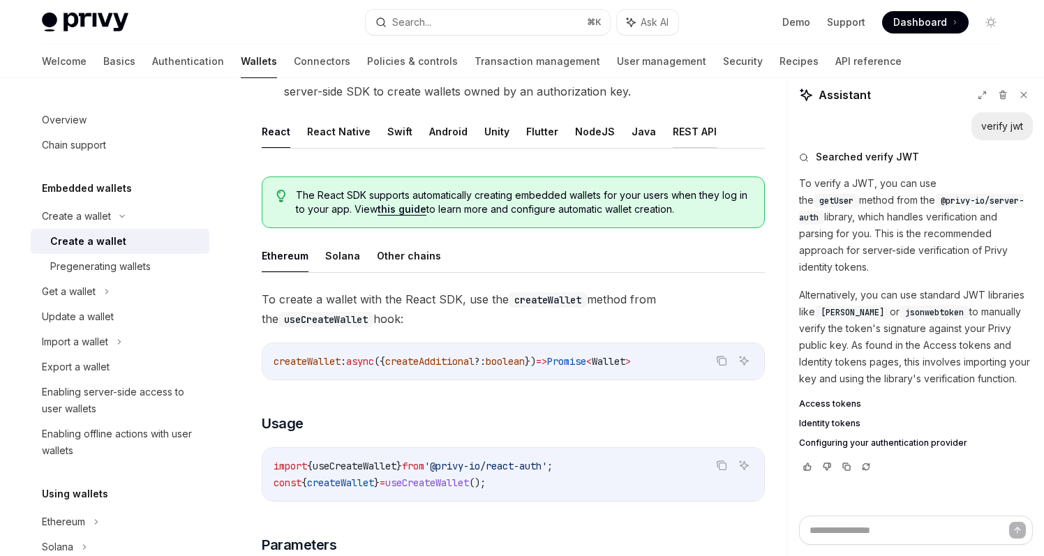
click at [673, 125] on button "REST API" at bounding box center [695, 131] width 44 height 33
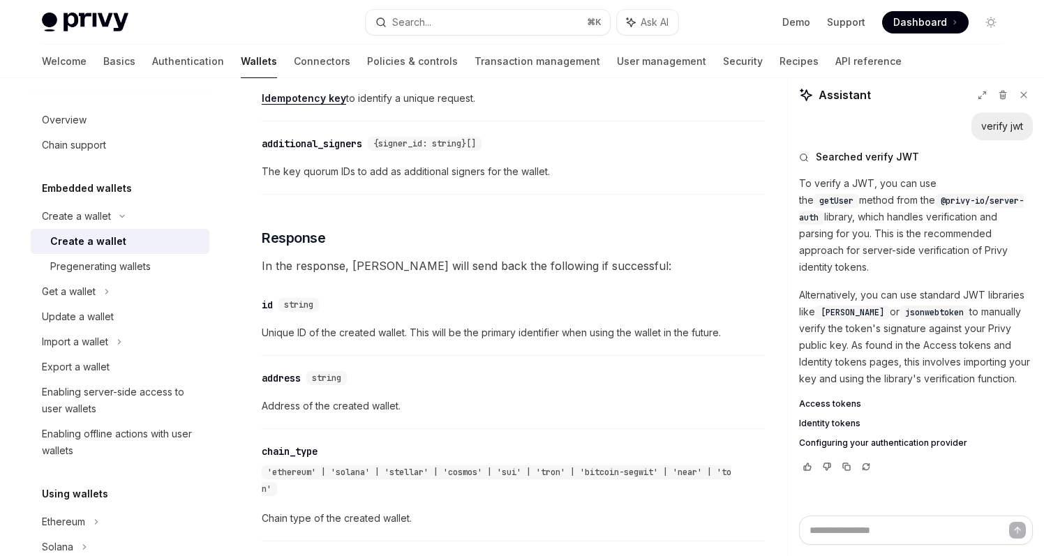
scroll to position [1123, 0]
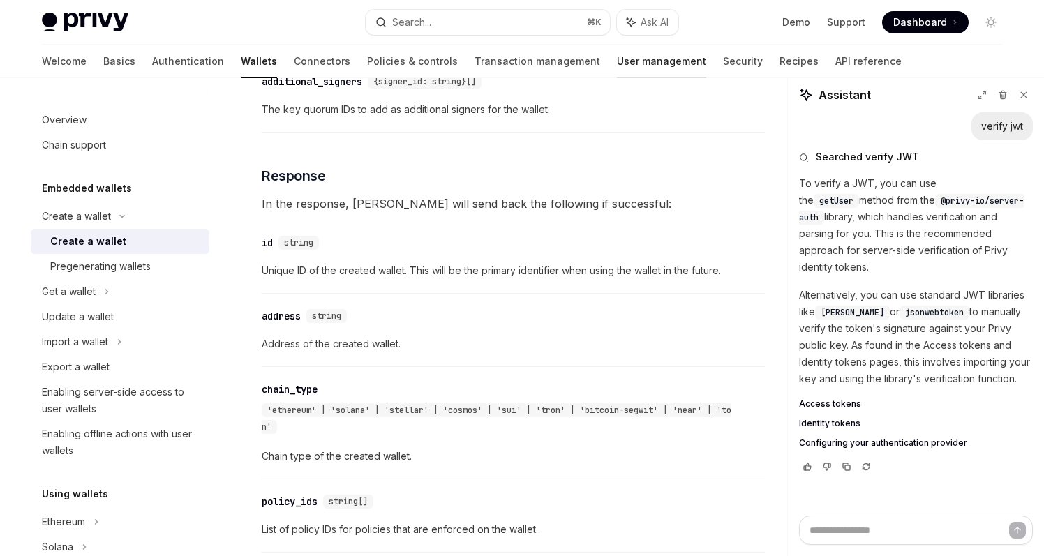
click at [617, 65] on link "User management" at bounding box center [661, 62] width 89 height 34
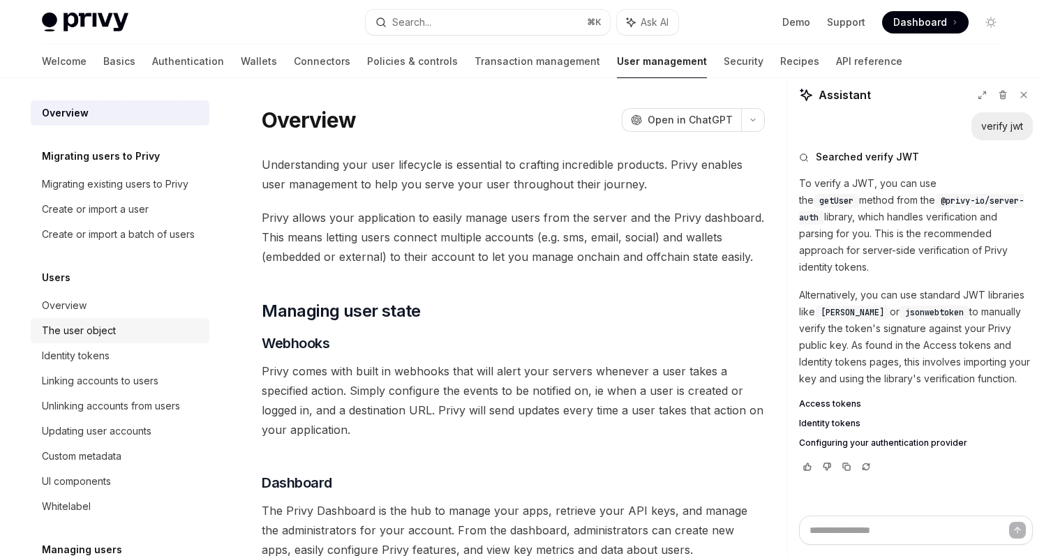
click at [121, 326] on div "The user object" at bounding box center [121, 331] width 159 height 17
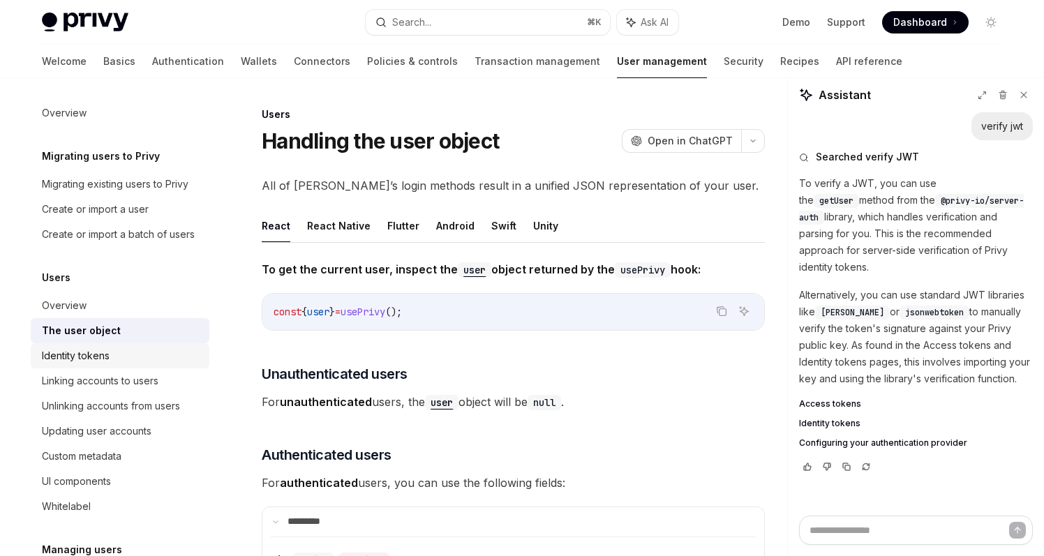
click at [121, 348] on div "Identity tokens" at bounding box center [121, 356] width 159 height 17
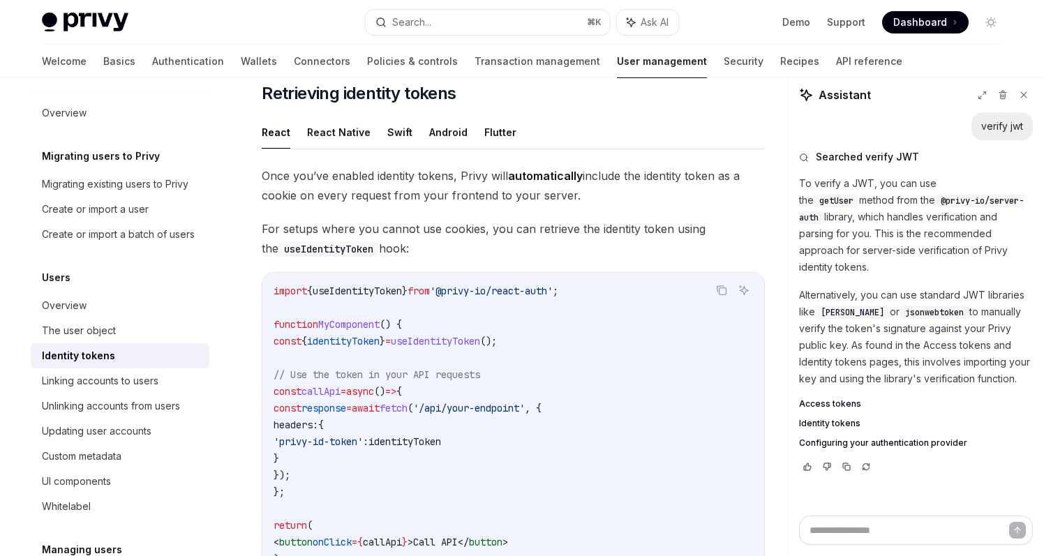
scroll to position [1170, 0]
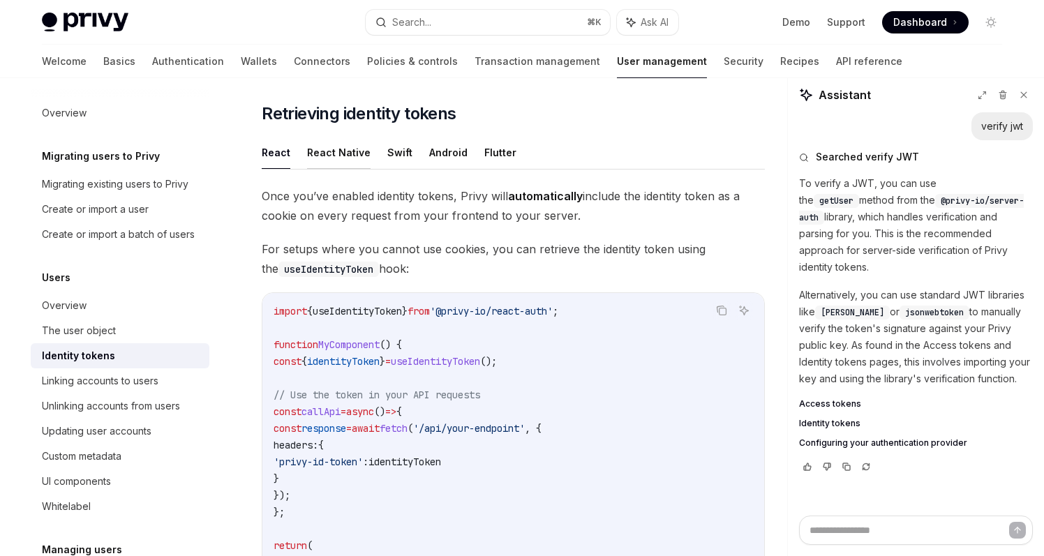
click at [355, 159] on button "React Native" at bounding box center [339, 152] width 64 height 33
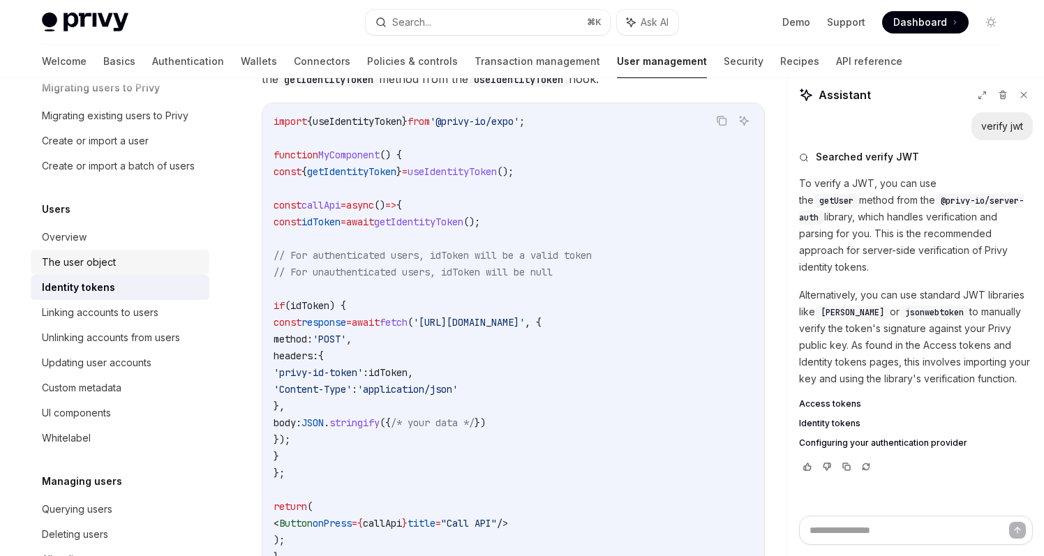
scroll to position [82, 0]
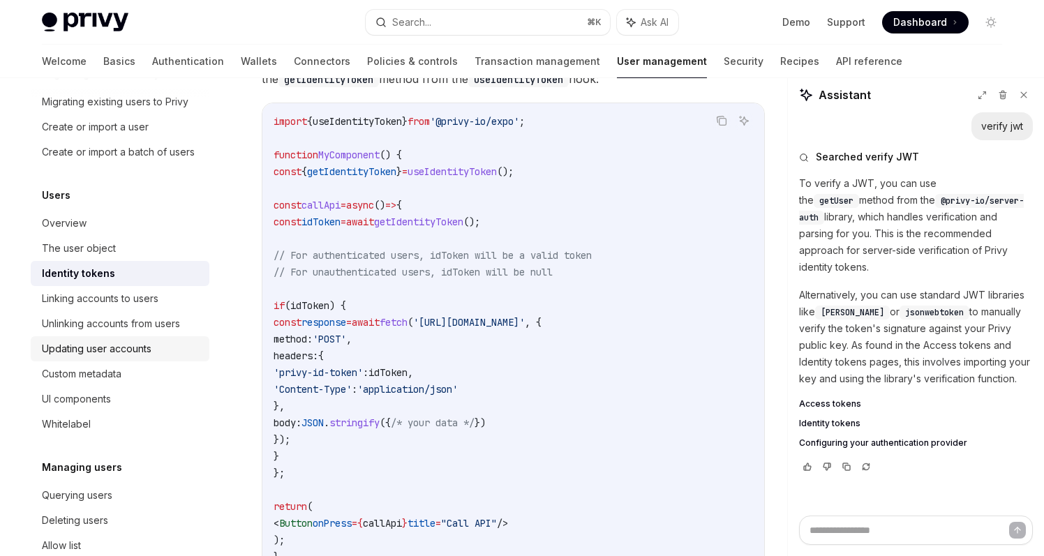
click at [142, 353] on div "Updating user accounts" at bounding box center [97, 349] width 110 height 17
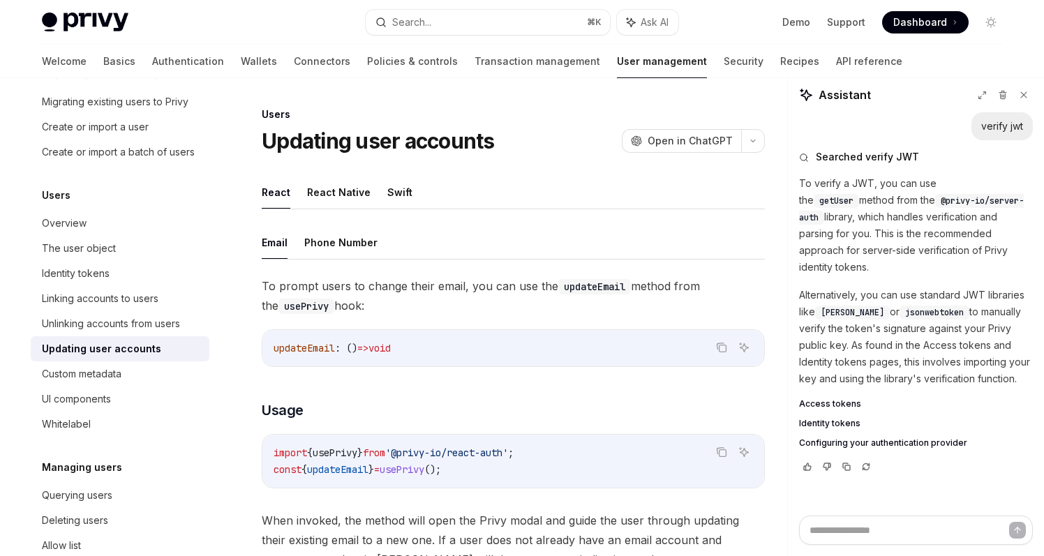
scroll to position [13, 0]
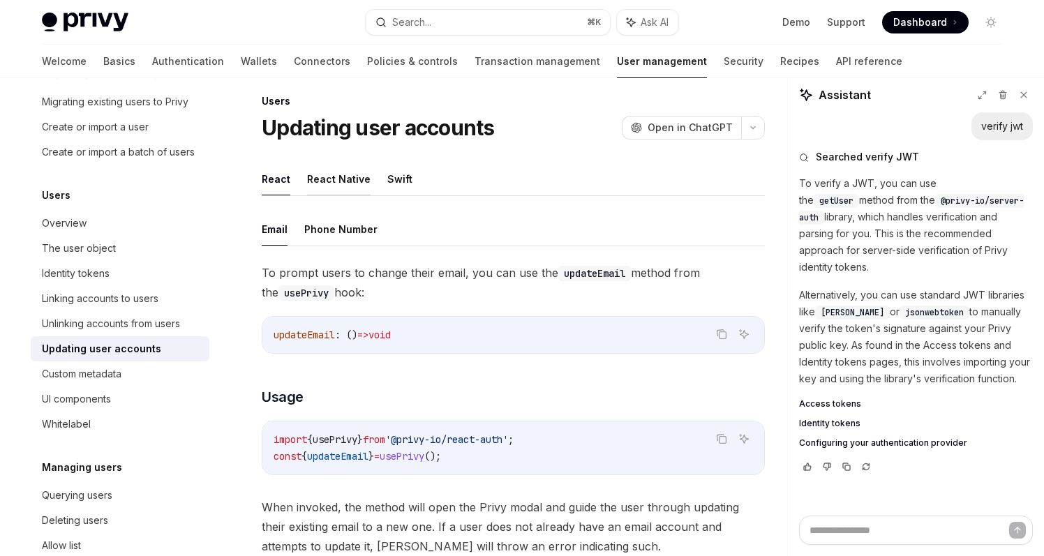
click at [346, 184] on button "React Native" at bounding box center [339, 179] width 64 height 33
type textarea "*"
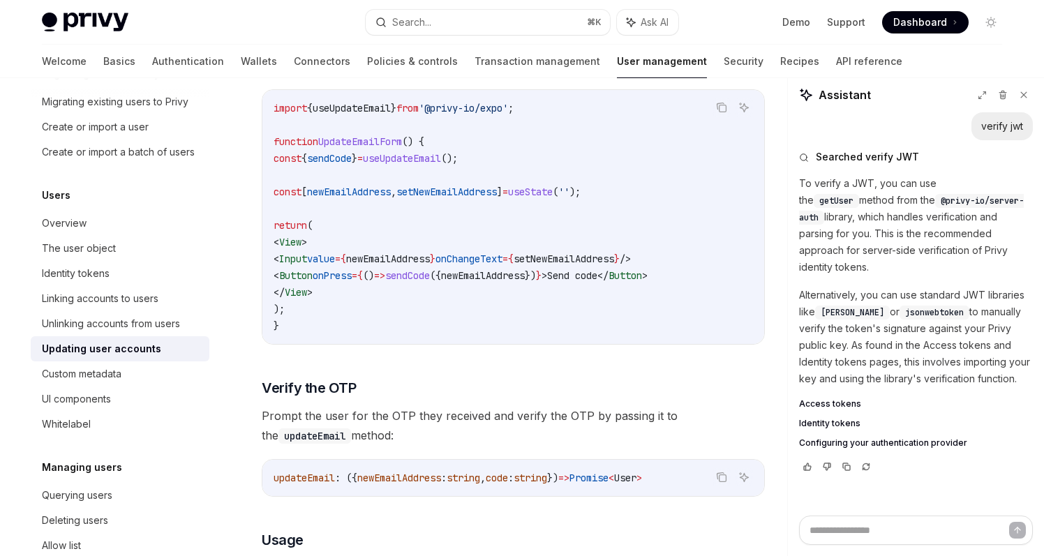
scroll to position [815, 0]
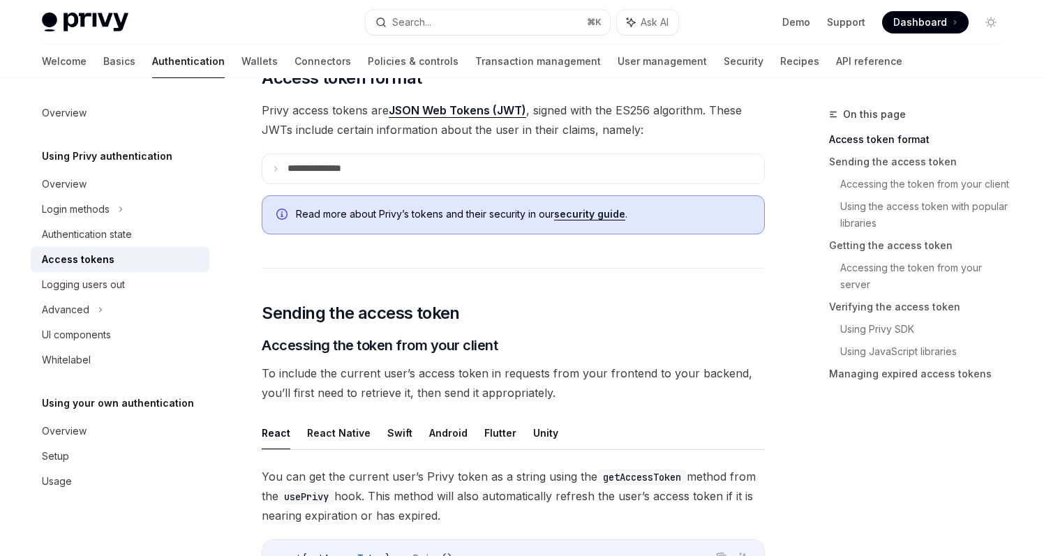
scroll to position [343, 0]
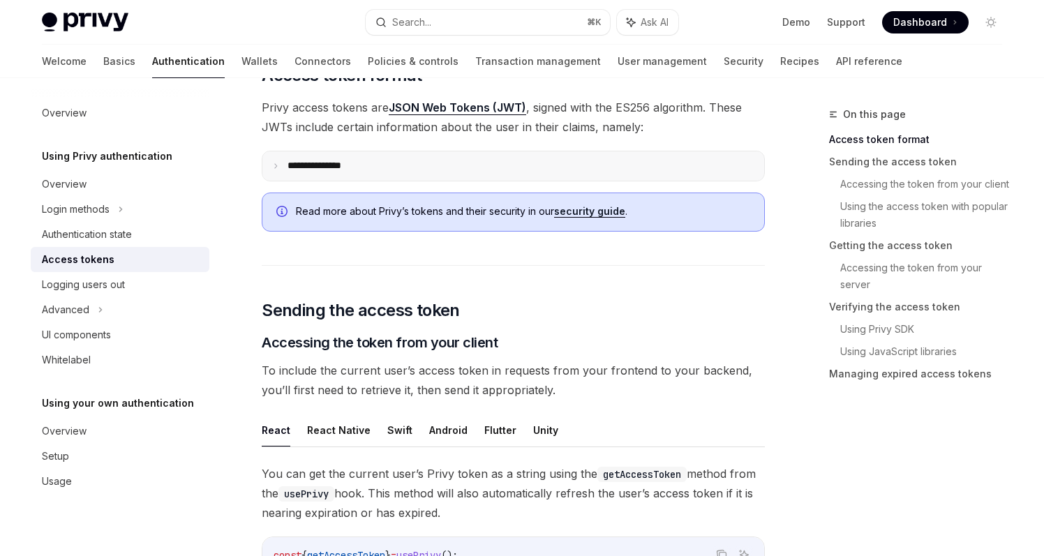
click at [577, 160] on summary "**********" at bounding box center [513, 165] width 502 height 29
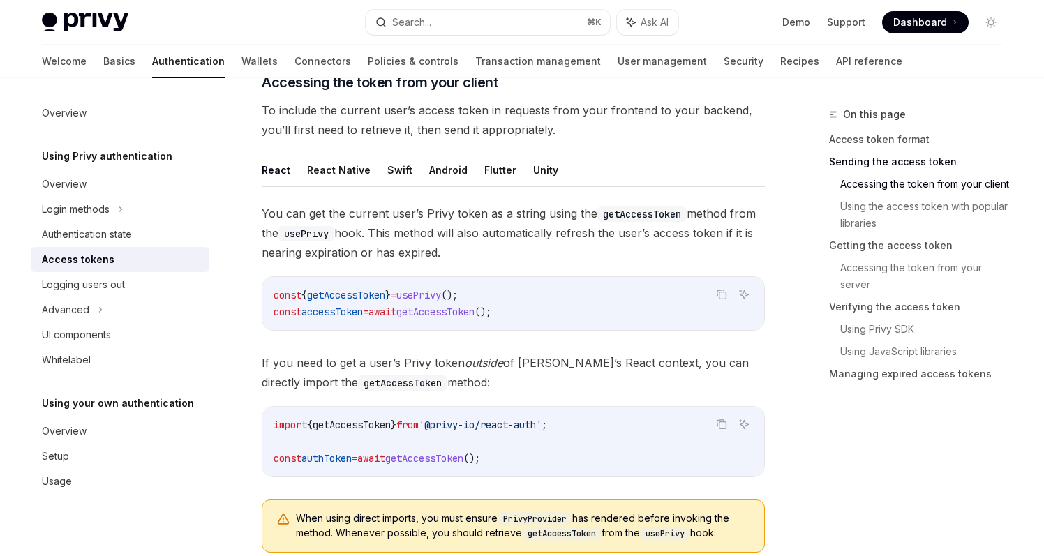
scroll to position [1074, 0]
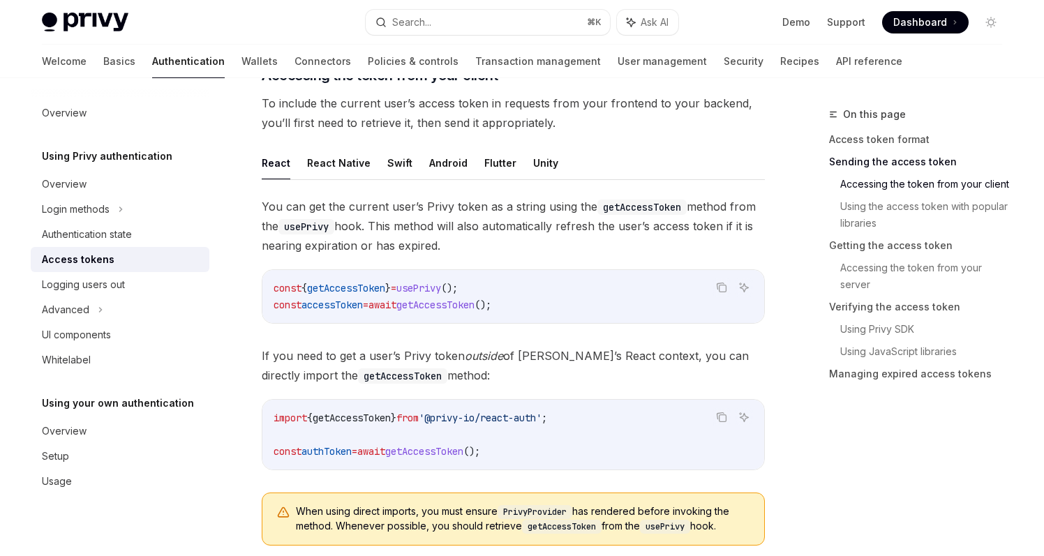
click at [325, 161] on button "React Native" at bounding box center [339, 163] width 64 height 33
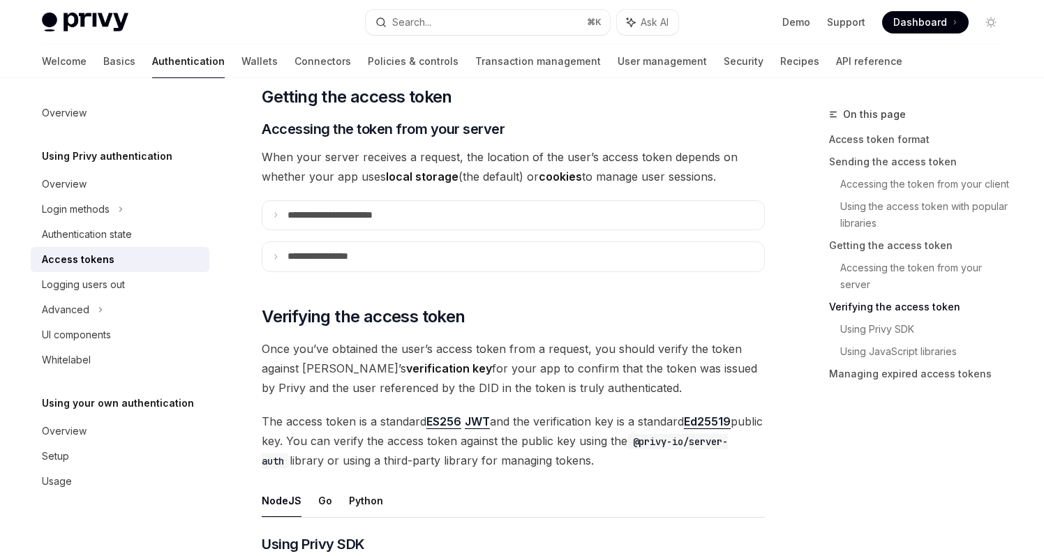
scroll to position [2069, 0]
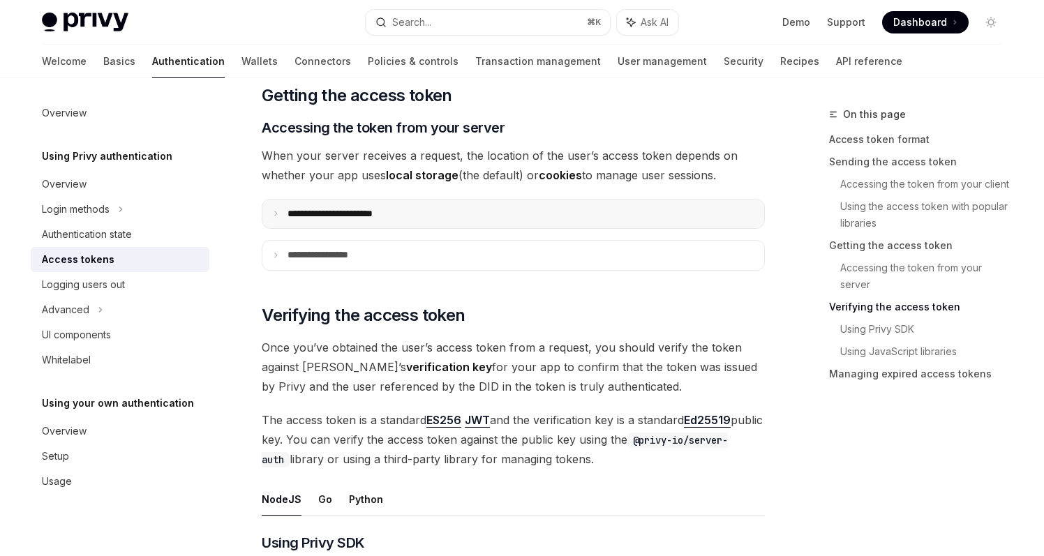
click at [394, 221] on summary "**********" at bounding box center [513, 214] width 502 height 29
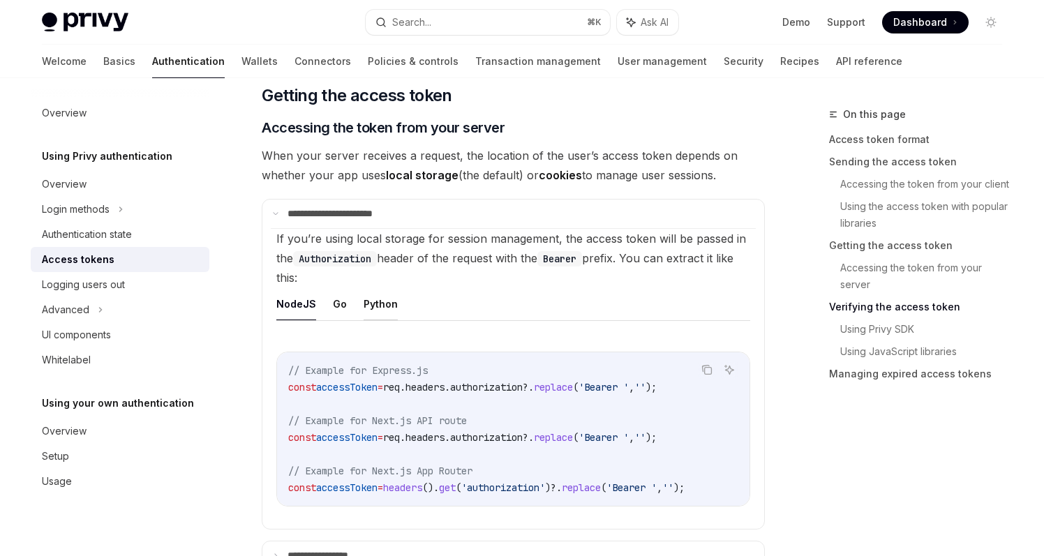
click at [369, 306] on button "Python" at bounding box center [381, 304] width 34 height 33
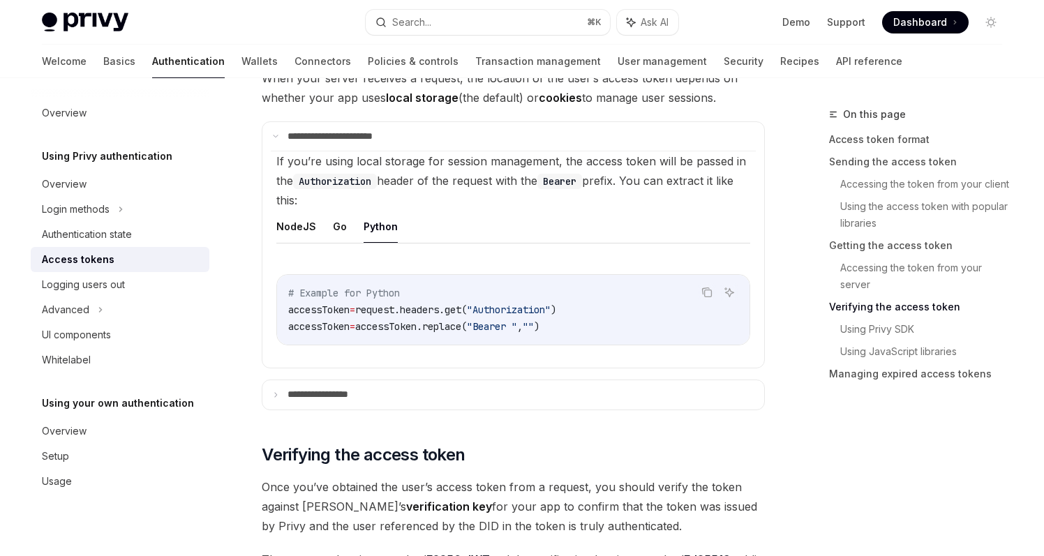
scroll to position [2147, 0]
click at [354, 400] on p "**********" at bounding box center [332, 394] width 88 height 13
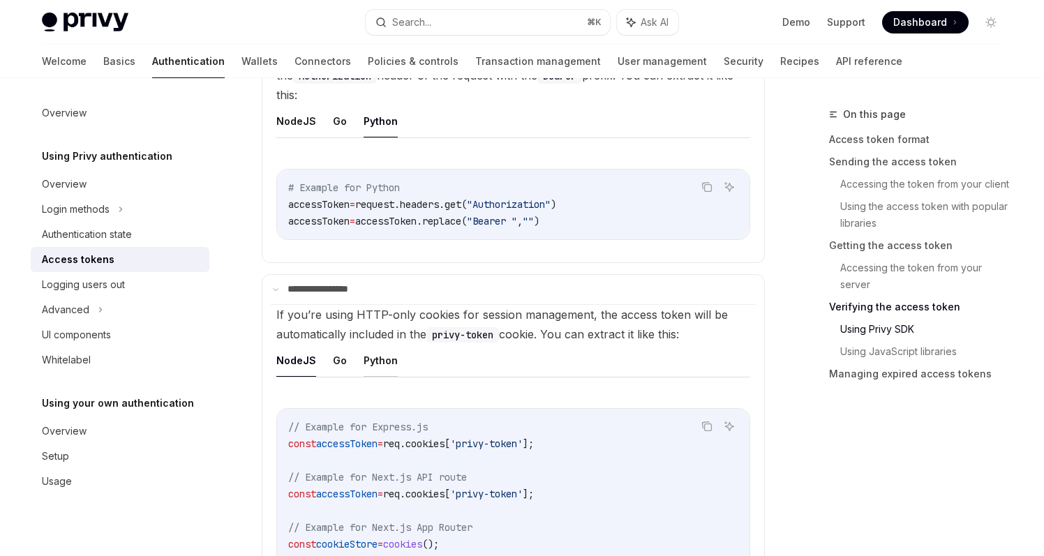
click at [381, 357] on button "Python" at bounding box center [381, 360] width 34 height 33
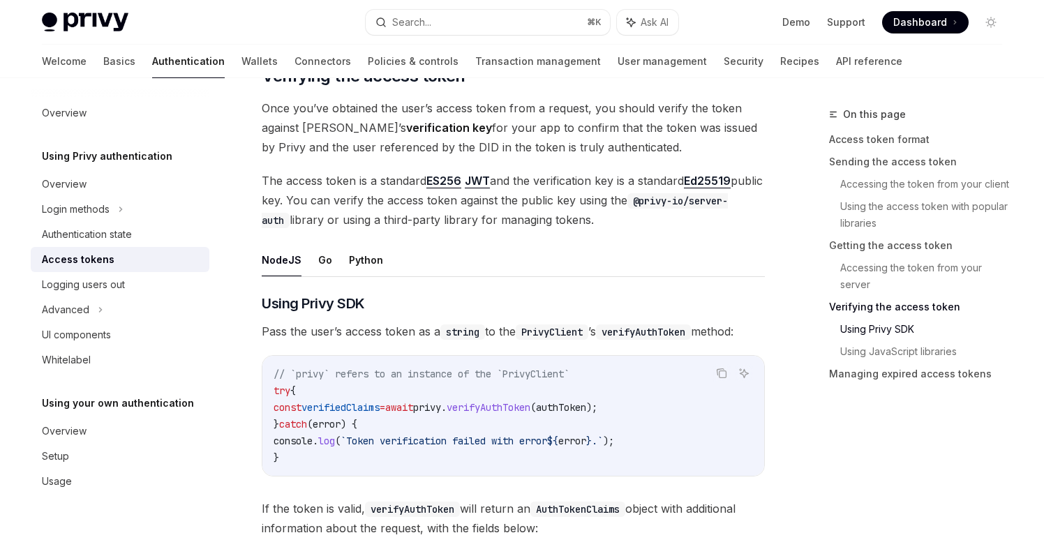
scroll to position [2712, 0]
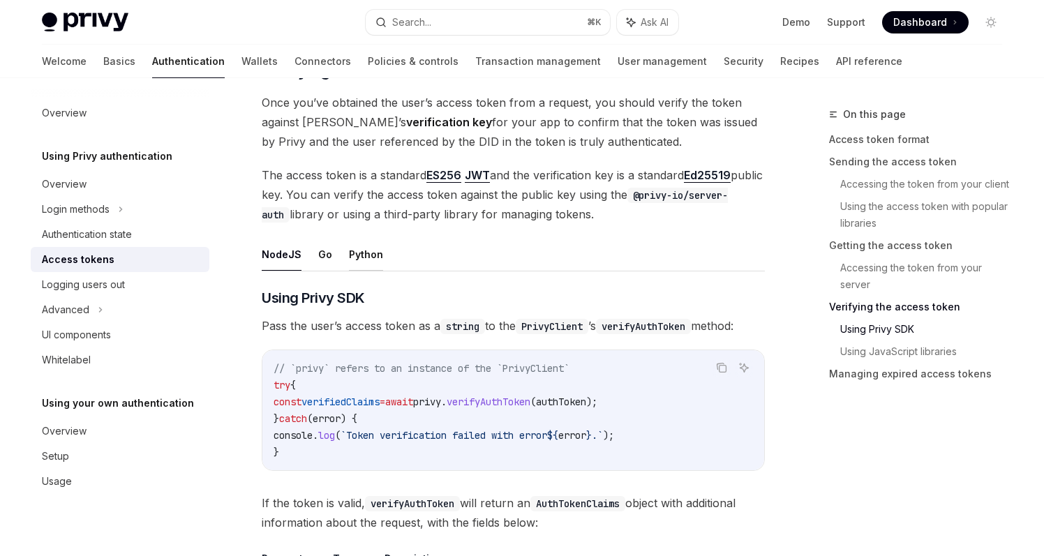
click at [373, 249] on button "Python" at bounding box center [366, 254] width 34 height 33
type textarea "*"
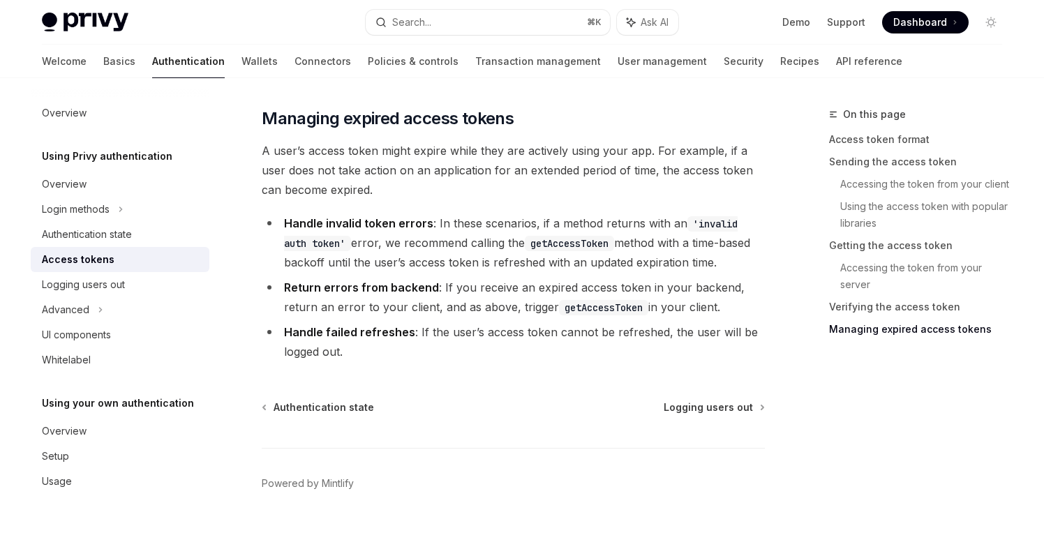
scroll to position [3714, 0]
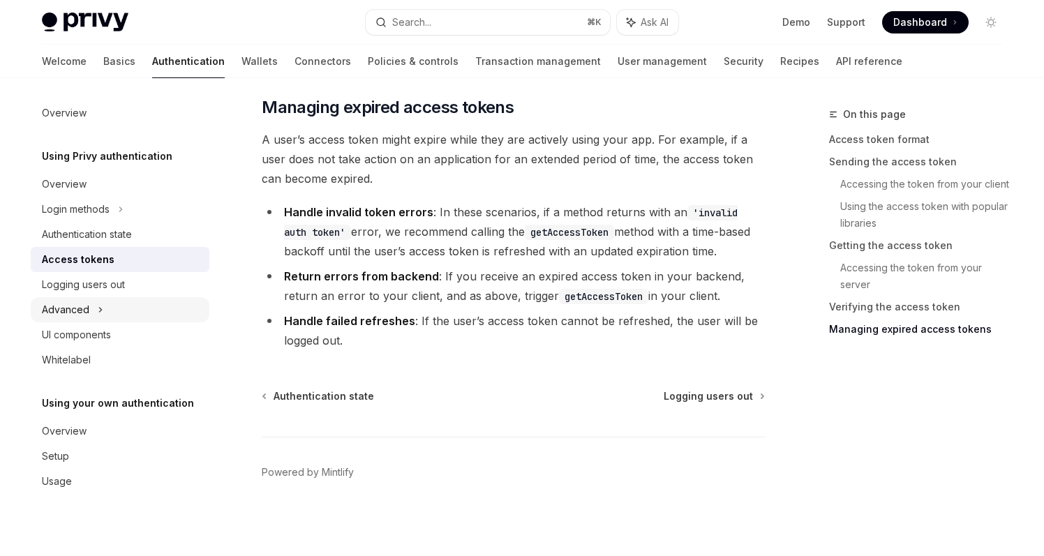
click at [105, 312] on div "Advanced" at bounding box center [120, 309] width 179 height 25
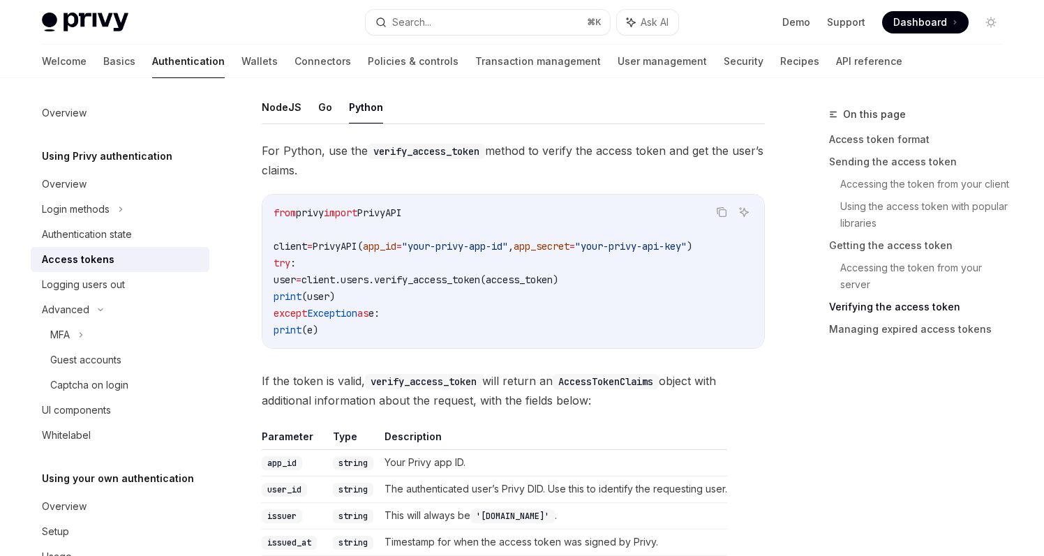
scroll to position [2860, 0]
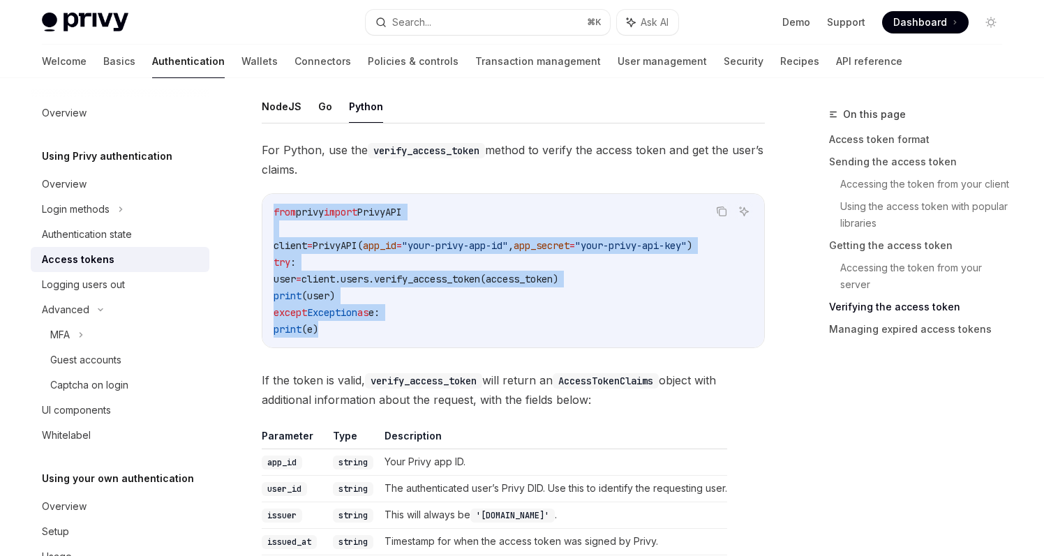
drag, startPoint x: 358, startPoint y: 330, endPoint x: 267, endPoint y: 210, distance: 150.5
click at [267, 210] on div "from privy import PrivyAPI client = PrivyAPI( app_id = "your-privy-app-id" , ap…" at bounding box center [513, 271] width 502 height 154
copy code "from privy import PrivyAPI client = PrivyAPI( app_id = "your-privy-app-id" , ap…"
